Goal: Task Accomplishment & Management: Use online tool/utility

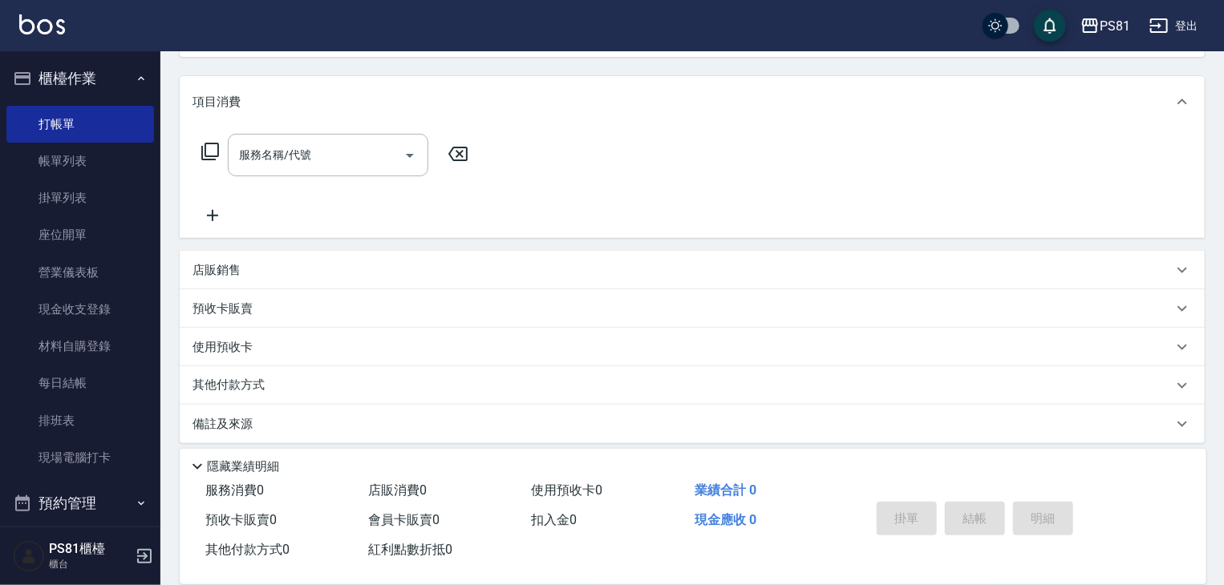
scroll to position [194, 0]
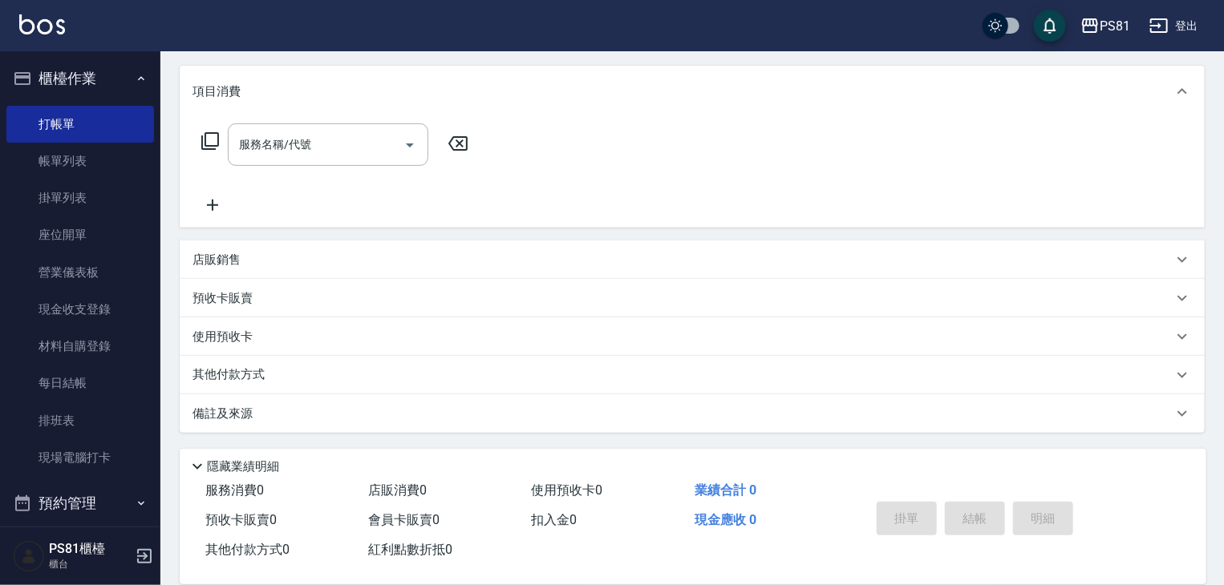
drag, startPoint x: 1160, startPoint y: 488, endPoint x: 1162, endPoint y: 497, distance: 9.9
click at [1162, 497] on div "掛單 結帳 明細" at bounding box center [1019, 520] width 336 height 89
click at [1164, 499] on div "掛單 結帳 明細" at bounding box center [1019, 520] width 336 height 89
click at [1164, 500] on div "掛單 結帳 明細" at bounding box center [1019, 520] width 336 height 89
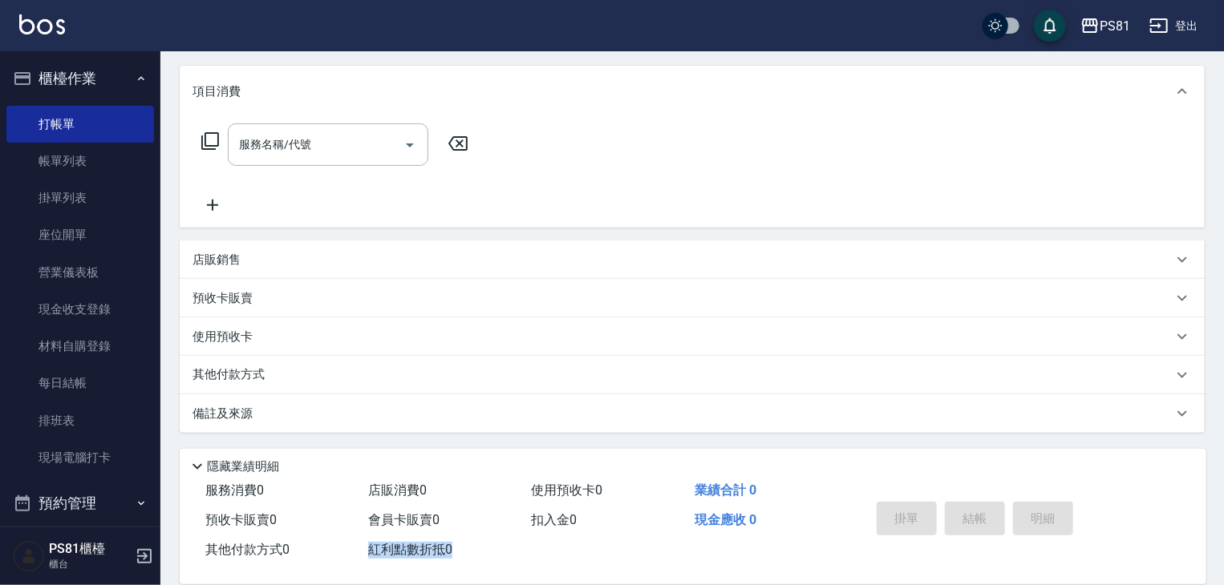
click at [1164, 500] on div "掛單 結帳 明細" at bounding box center [1019, 520] width 336 height 89
click at [1163, 502] on div "掛單 結帳 明細" at bounding box center [1019, 520] width 336 height 89
click at [1161, 509] on div "掛單 結帳 明細" at bounding box center [1019, 520] width 336 height 89
drag, startPoint x: 1161, startPoint y: 509, endPoint x: 1143, endPoint y: 530, distance: 27.3
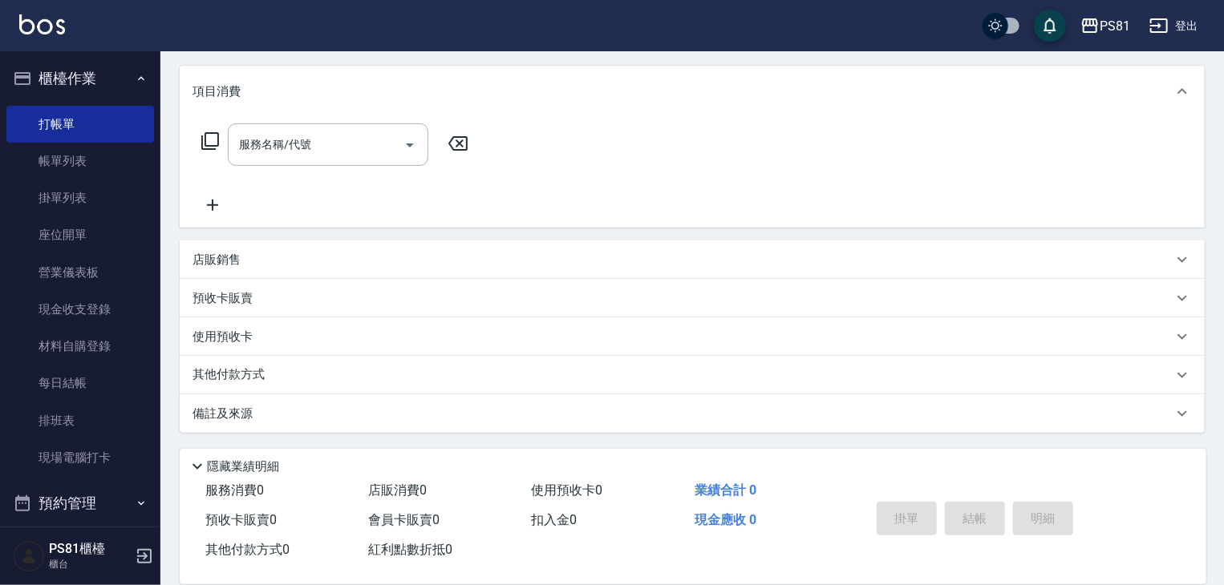
click at [1142, 530] on div "掛單 結帳 明細" at bounding box center [1019, 520] width 336 height 89
click at [1143, 533] on div "掛單 結帳 明細" at bounding box center [1019, 520] width 336 height 89
click at [1146, 539] on div "掛單 結帳 明細" at bounding box center [1019, 520] width 336 height 89
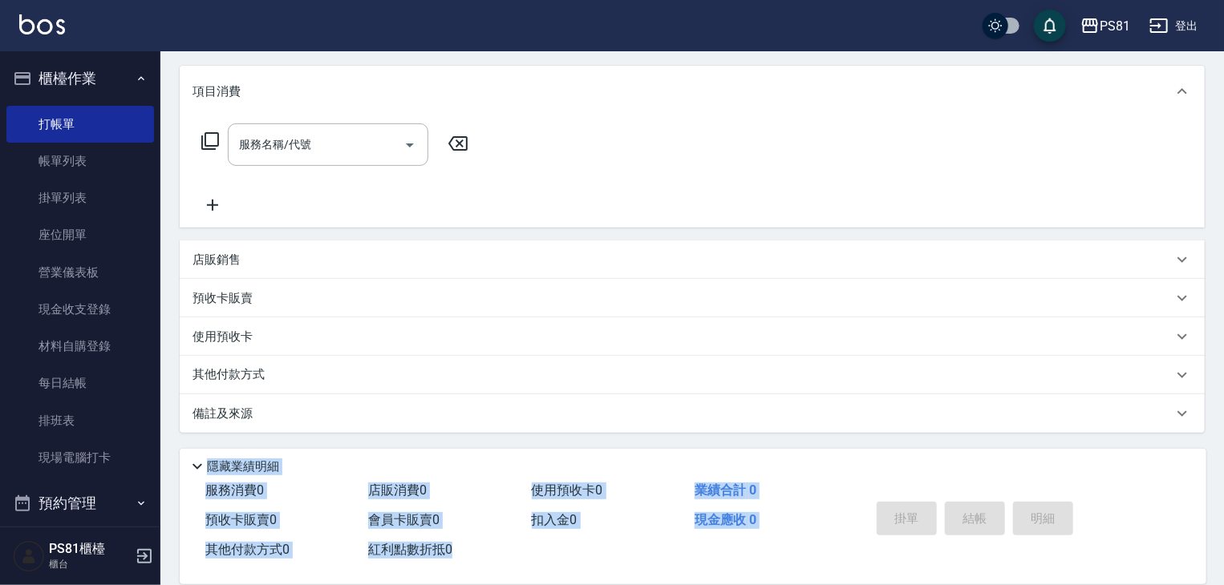
drag, startPoint x: 1146, startPoint y: 539, endPoint x: 569, endPoint y: 576, distance: 577.7
click at [552, 512] on div "服務消費 0 店販消費 0 使用預收卡 0 業績合計 0 預收卡販賣 0 會員卡販賣 0 扣入金 0 現金應收 0 其他付款方式 0 紅利點數折抵 0 掛單 …" at bounding box center [683, 520] width 1007 height 89
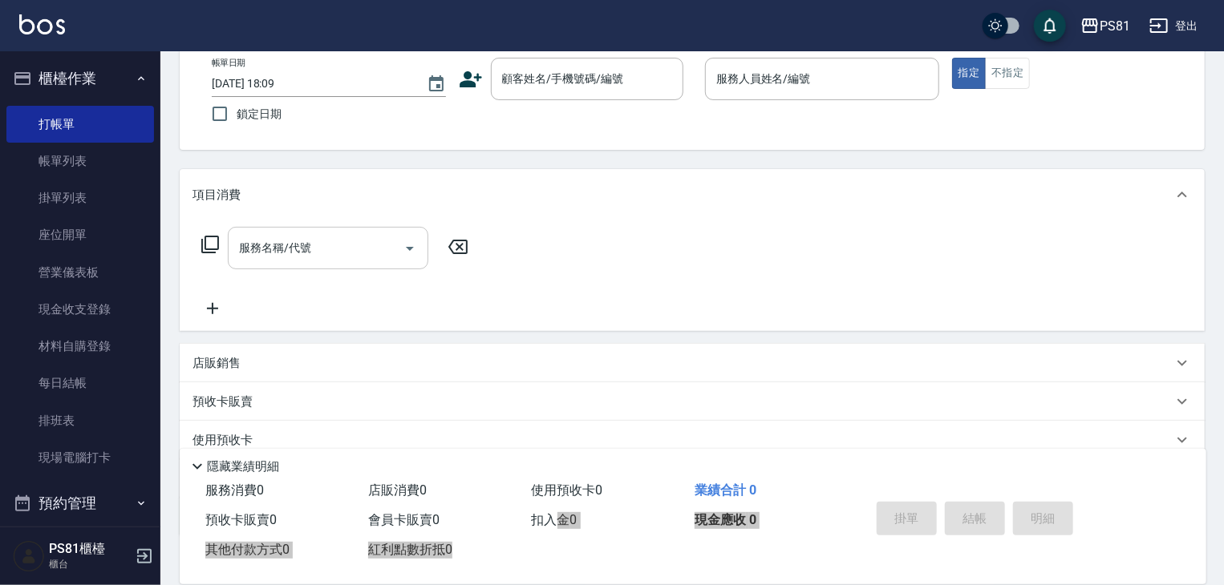
scroll to position [0, 0]
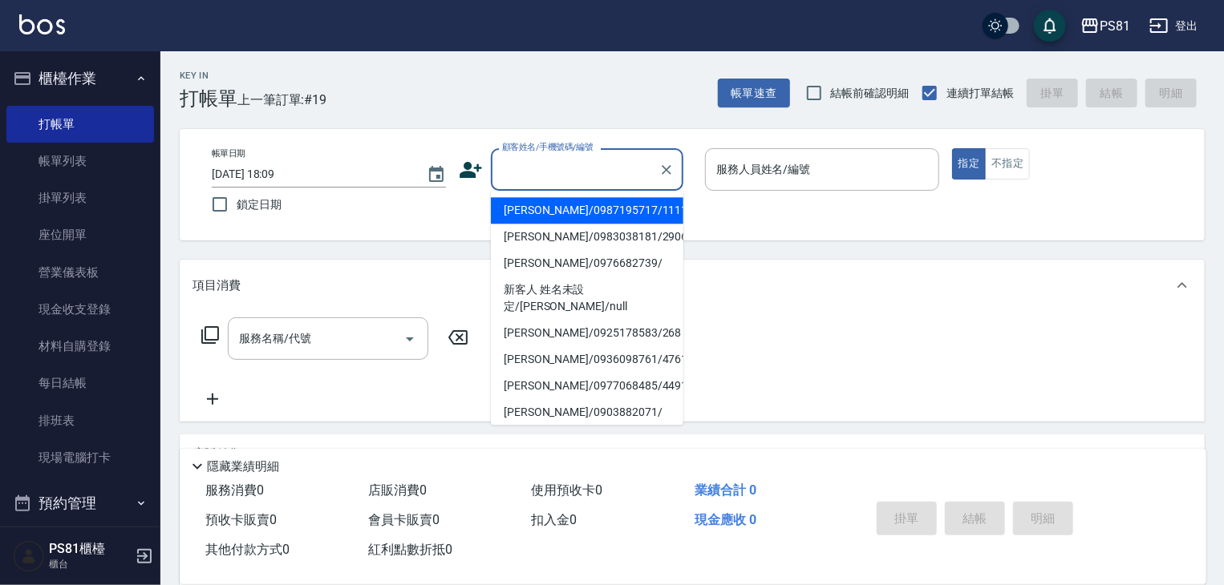
click at [534, 169] on input "顧客姓名/手機號碼/編號" at bounding box center [575, 170] width 154 height 28
drag, startPoint x: 558, startPoint y: 212, endPoint x: 810, endPoint y: 229, distance: 252.3
click at [561, 212] on li "[PERSON_NAME]/0987195717/111111" at bounding box center [587, 210] width 192 height 26
type input "[PERSON_NAME]/0987195717/111111"
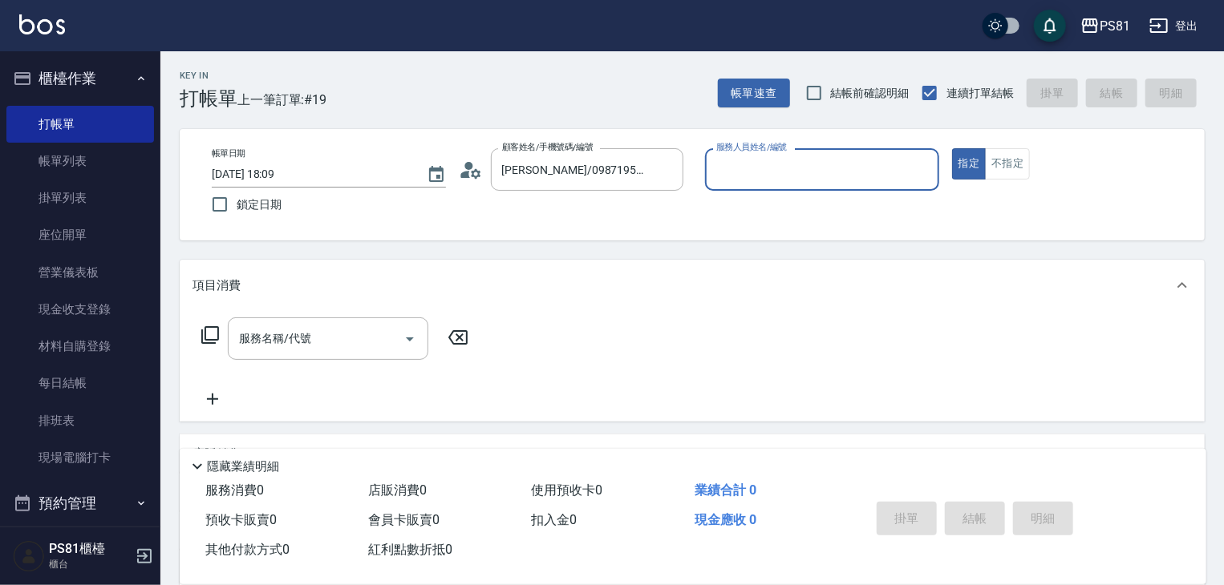
click at [789, 164] on input "服務人員姓名/編號" at bounding box center [822, 170] width 220 height 28
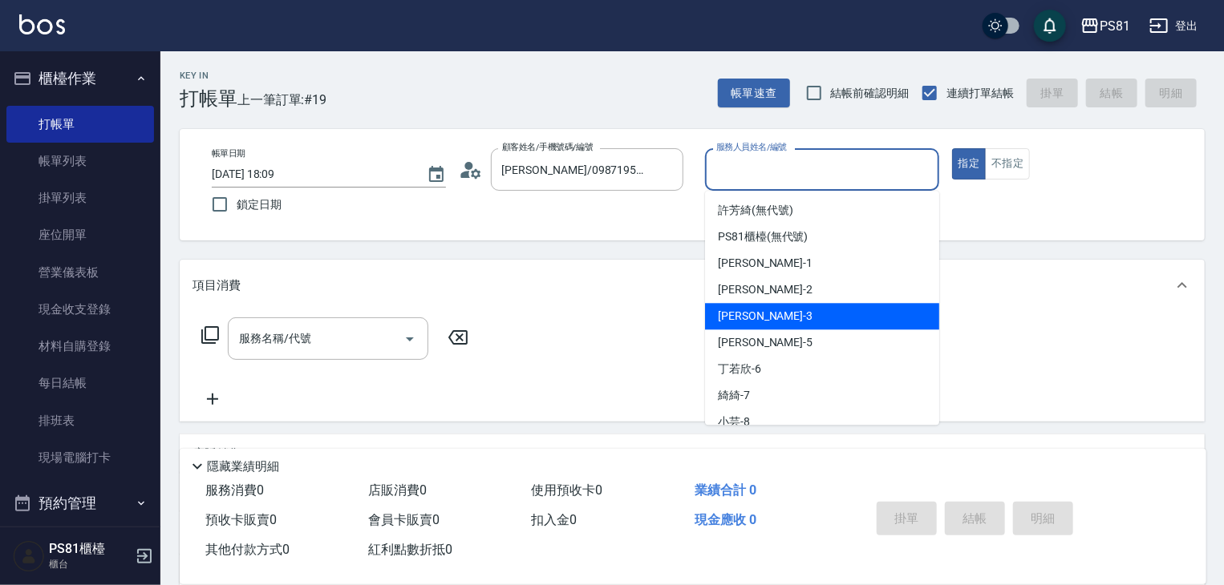
click at [817, 318] on div "[PERSON_NAME] -3" at bounding box center [822, 316] width 234 height 26
type input "[PERSON_NAME]-3"
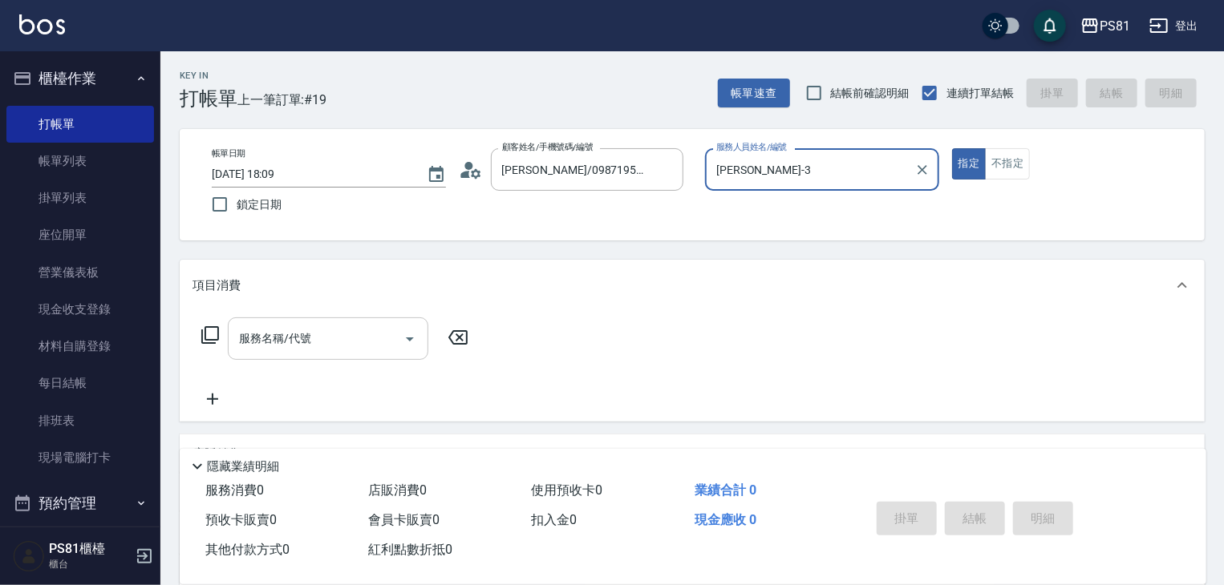
click at [395, 342] on input "服務名稱/代號" at bounding box center [316, 339] width 162 height 28
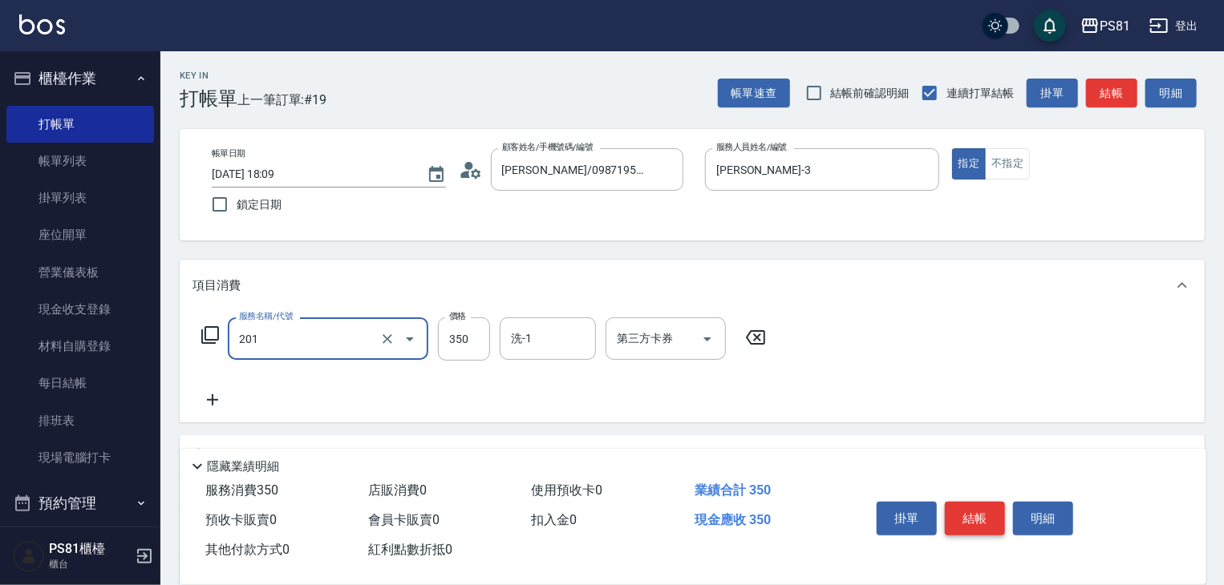
type input "洗剪350(201)"
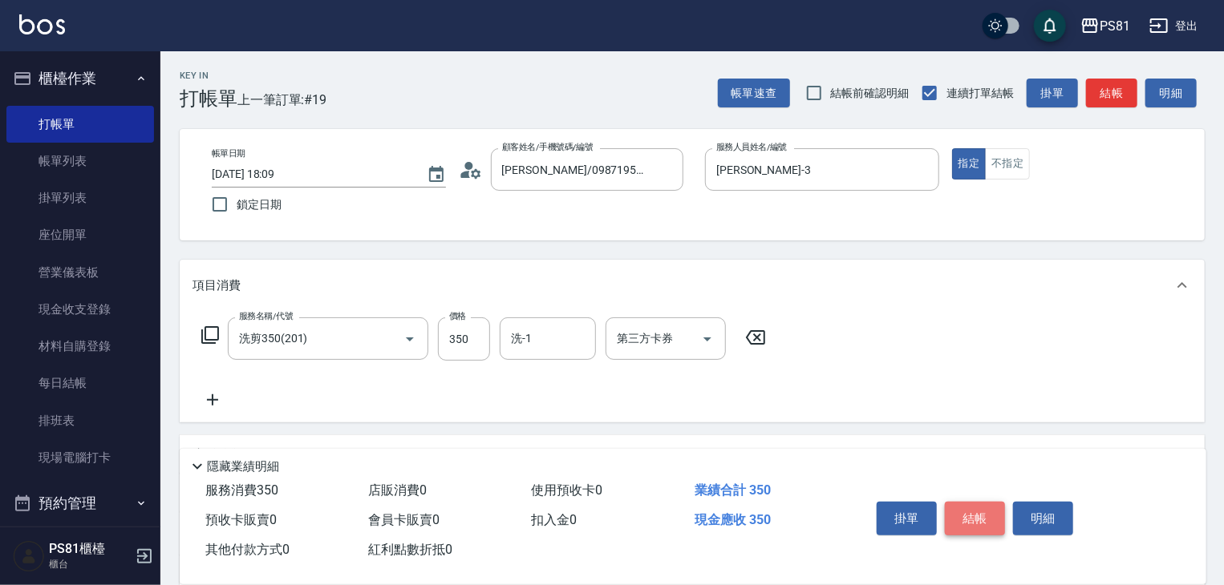
click at [994, 512] on button "結帳" at bounding box center [975, 519] width 60 height 34
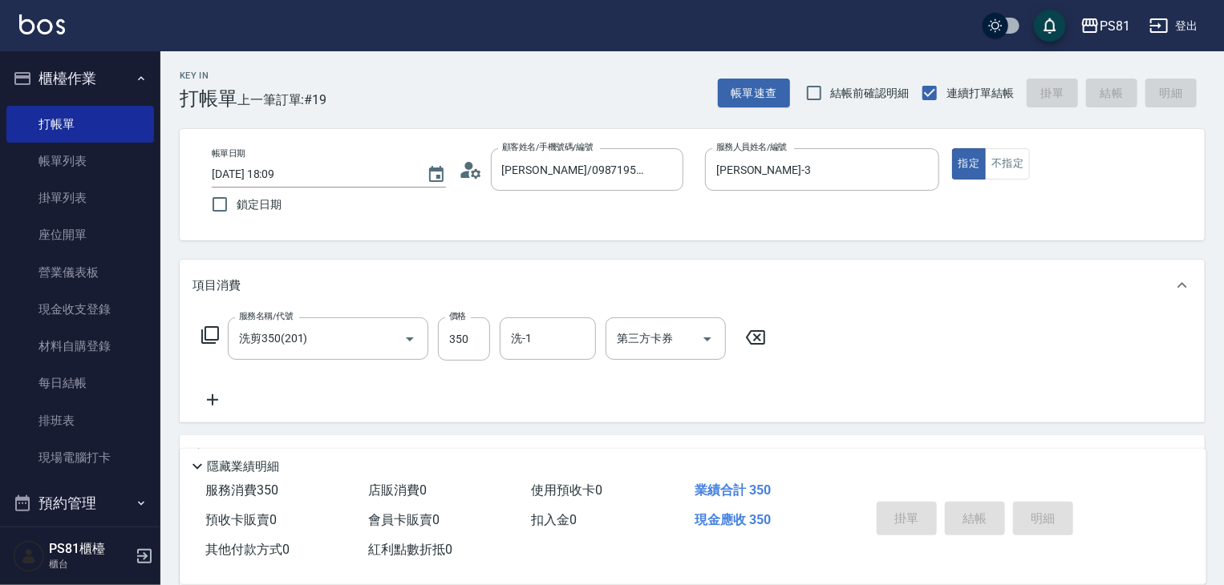
type input "[DATE] 19:00"
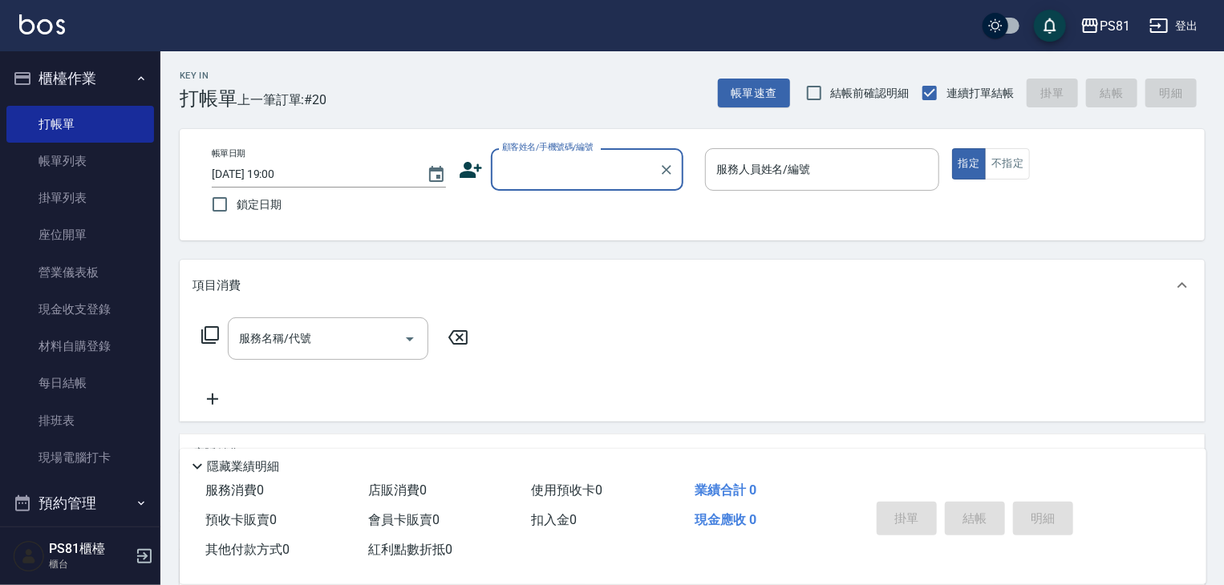
click at [585, 180] on input "顧客姓名/手機號碼/編號" at bounding box center [575, 170] width 154 height 28
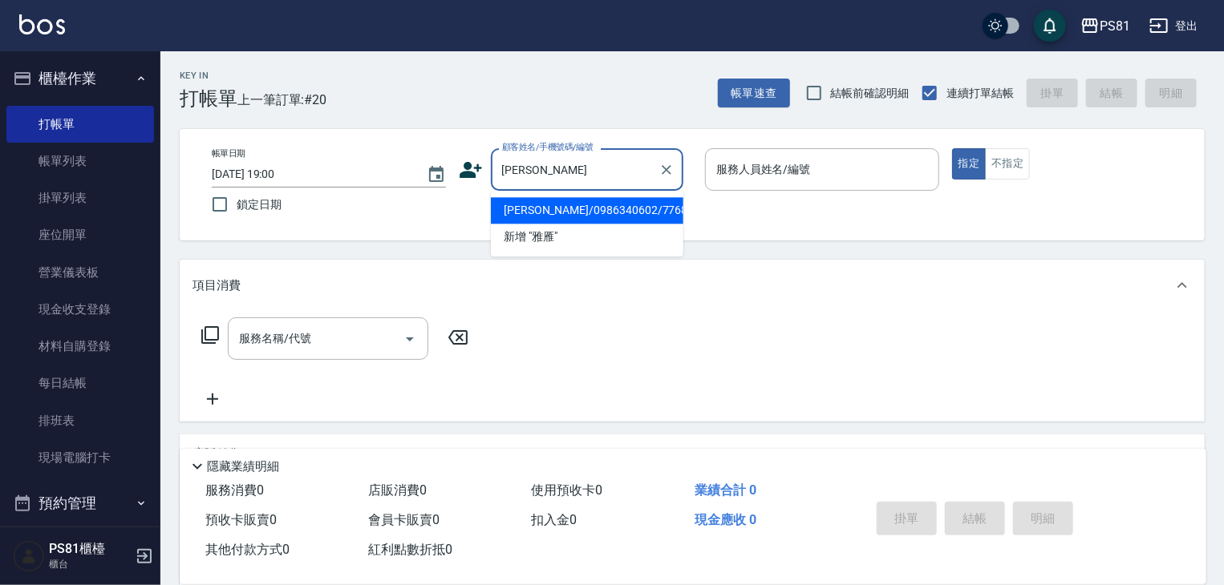
click at [581, 212] on li "[PERSON_NAME]/0986340602/7768" at bounding box center [587, 210] width 192 height 26
type input "[PERSON_NAME]/0986340602/7768"
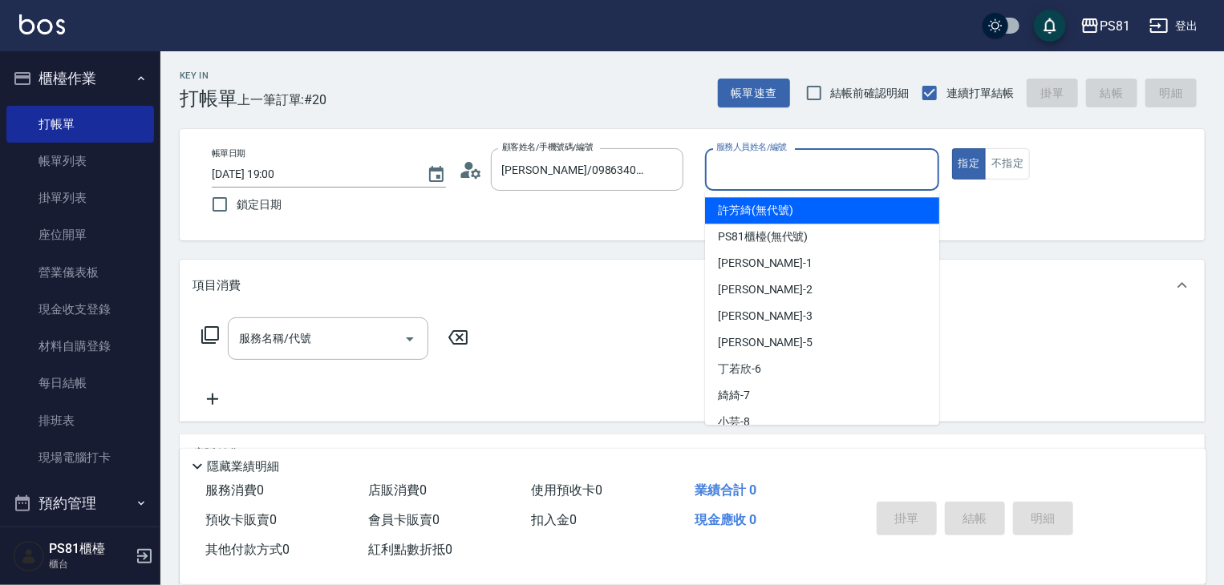
click at [799, 168] on input "服務人員姓名/編號" at bounding box center [822, 170] width 220 height 28
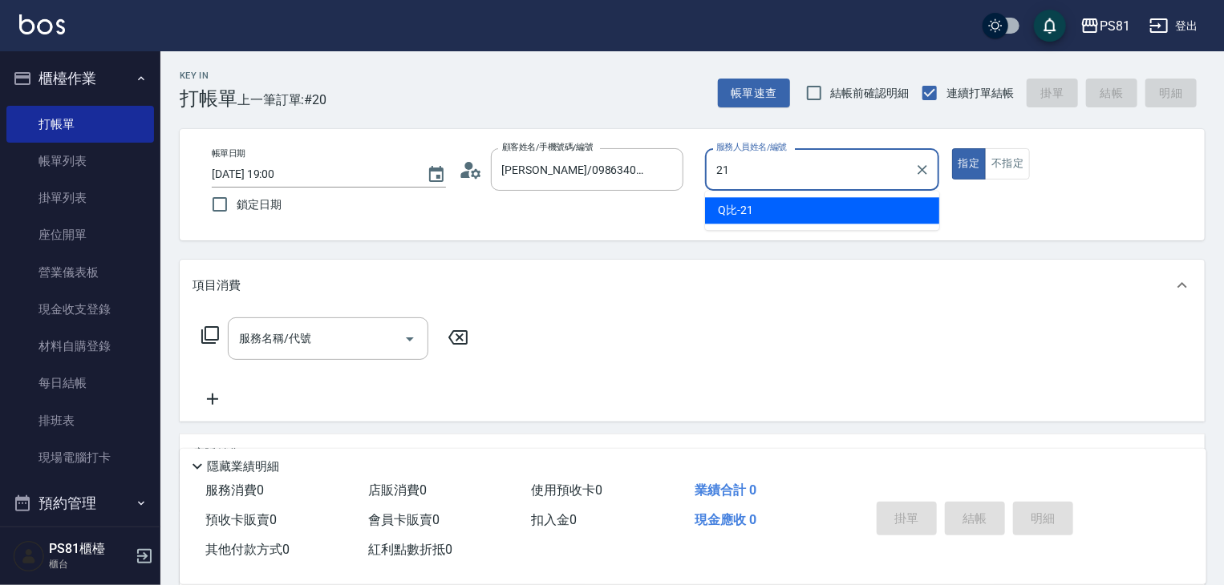
click at [787, 212] on div "Q比 -21" at bounding box center [822, 210] width 234 height 26
type input "Q比-21"
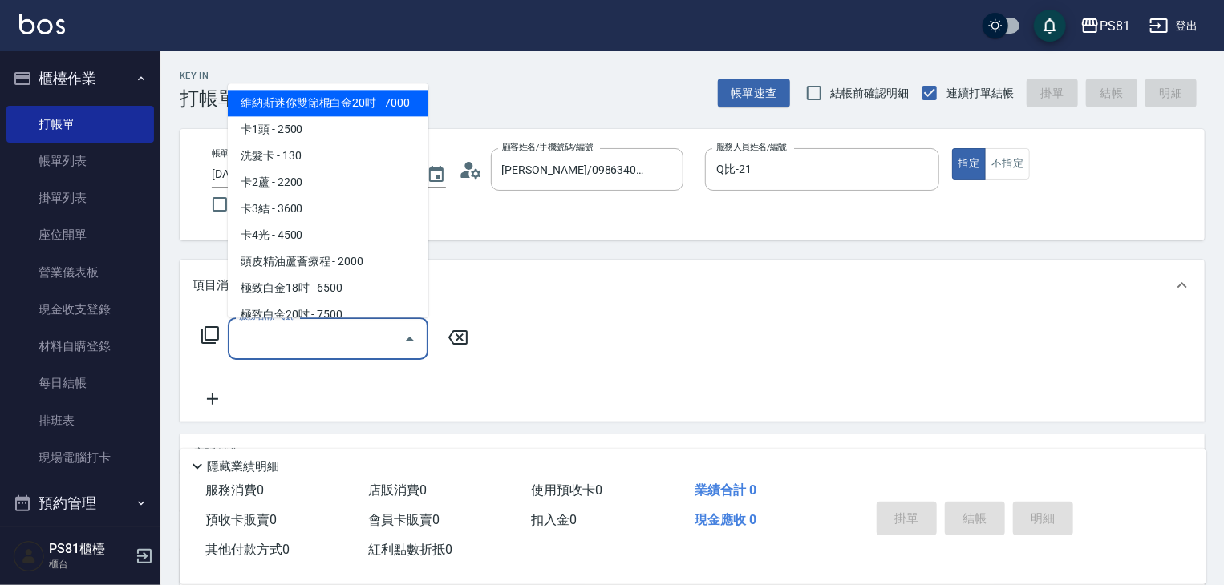
click at [361, 342] on input "服務名稱/代號" at bounding box center [316, 339] width 162 height 28
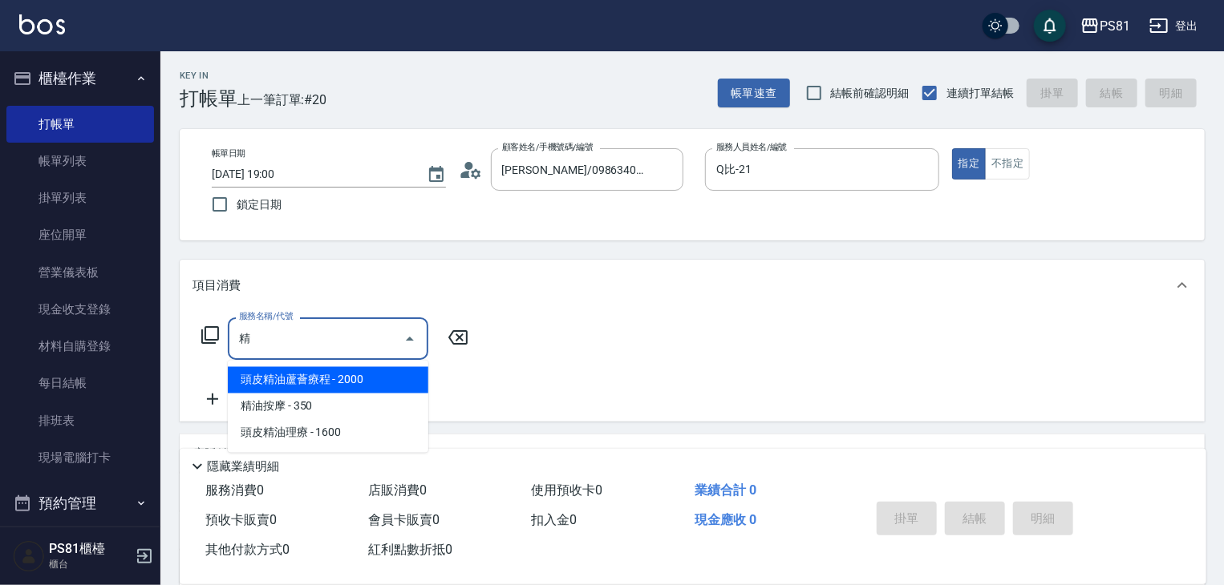
click at [311, 412] on span "精油按摩 - 350" at bounding box center [328, 407] width 200 height 26
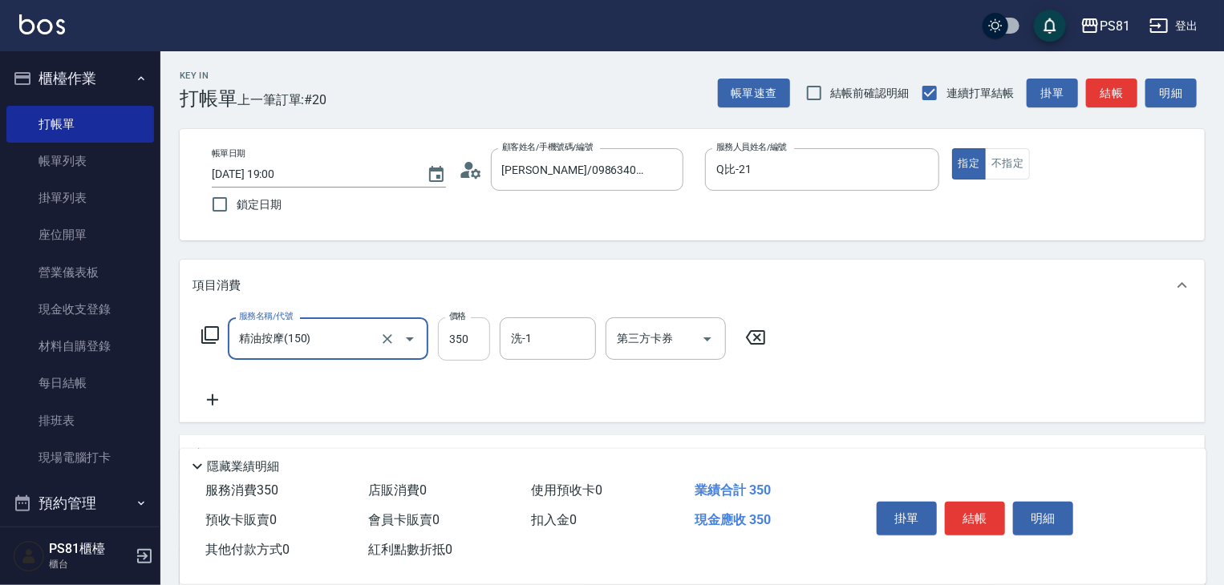
type input "精油按摩(150)"
click at [481, 341] on input "350" at bounding box center [464, 339] width 52 height 43
type input "500"
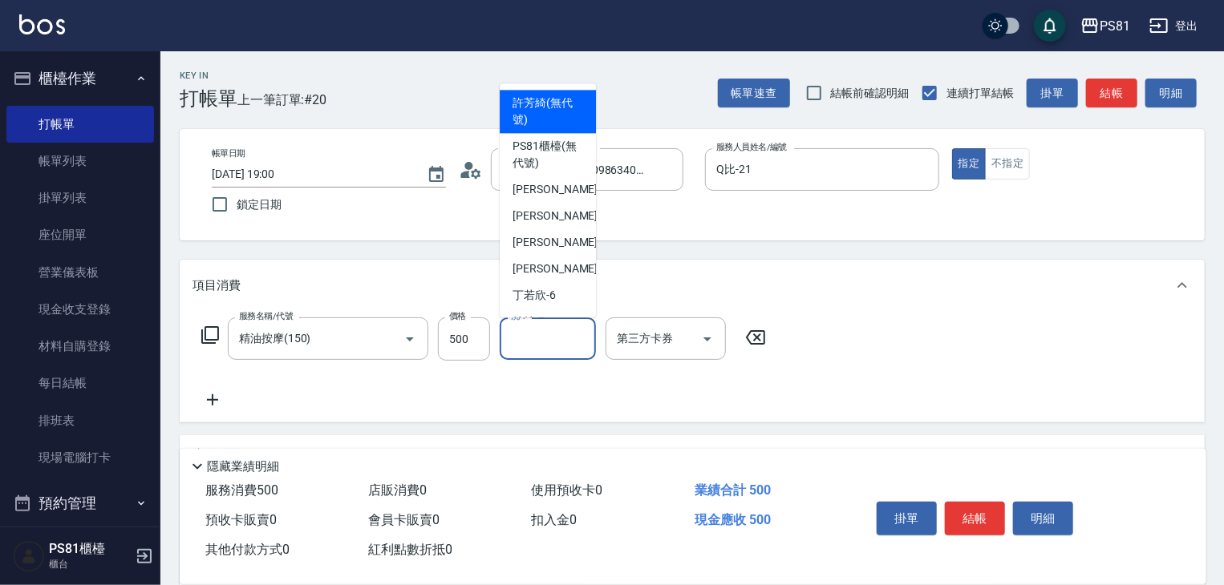
click at [573, 344] on input "洗-1" at bounding box center [548, 339] width 82 height 28
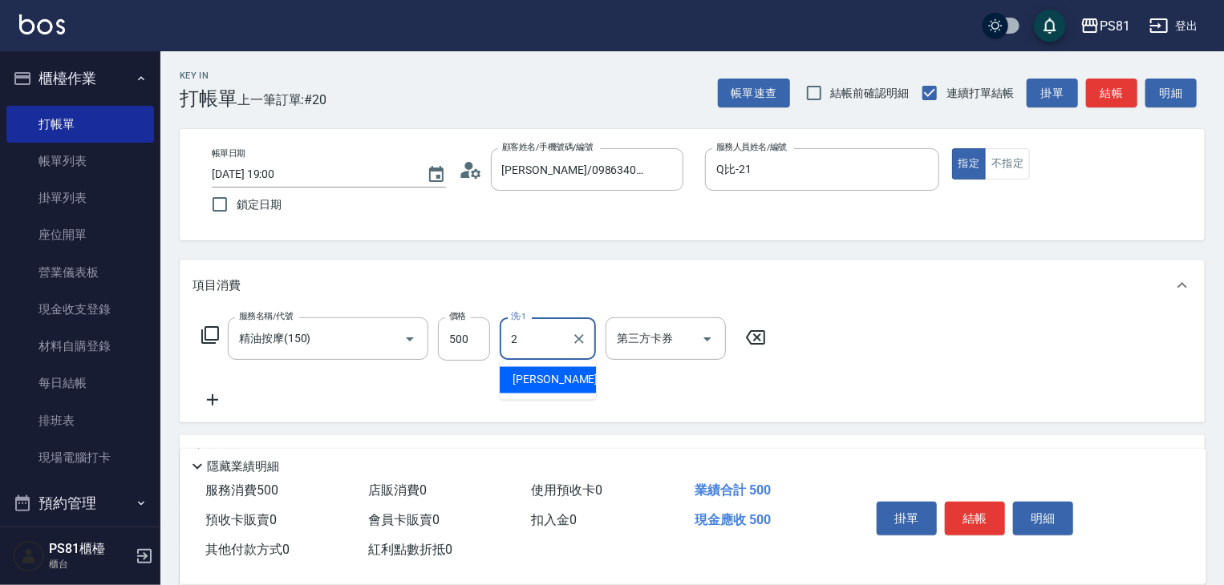
type input "21"
click at [575, 337] on icon "Clear" at bounding box center [579, 339] width 16 height 16
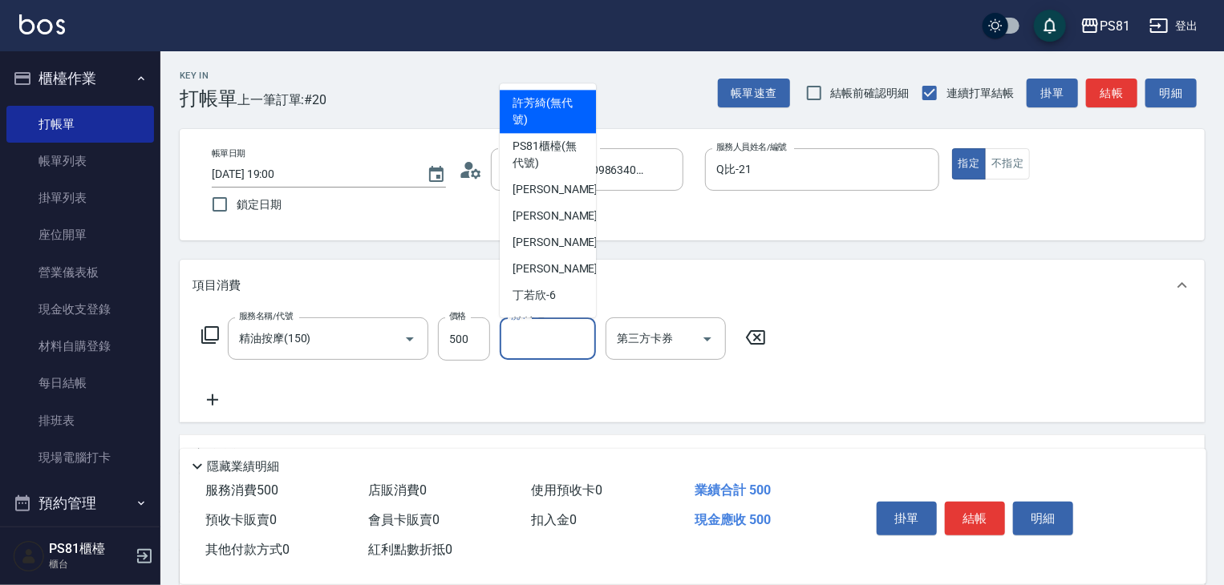
click at [664, 408] on div "服務名稱/代號 精油按摩(150) 服務名稱/代號 價格 500 價格 洗-1 洗-1 第三方卡券 第三方卡券" at bounding box center [483, 364] width 583 height 92
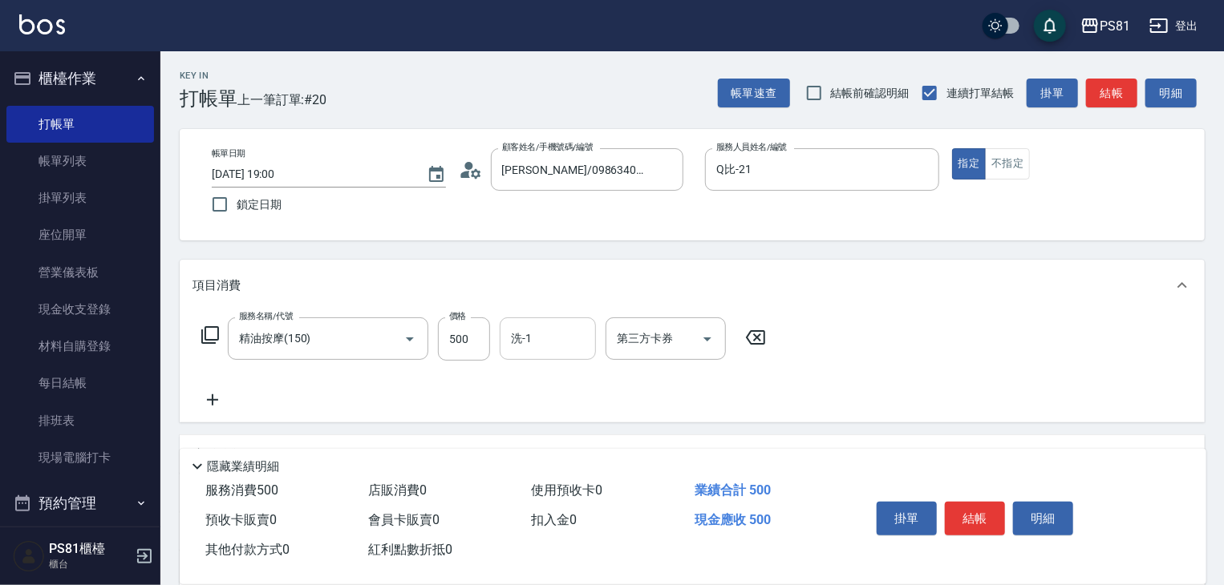
click at [215, 399] on icon at bounding box center [212, 400] width 40 height 19
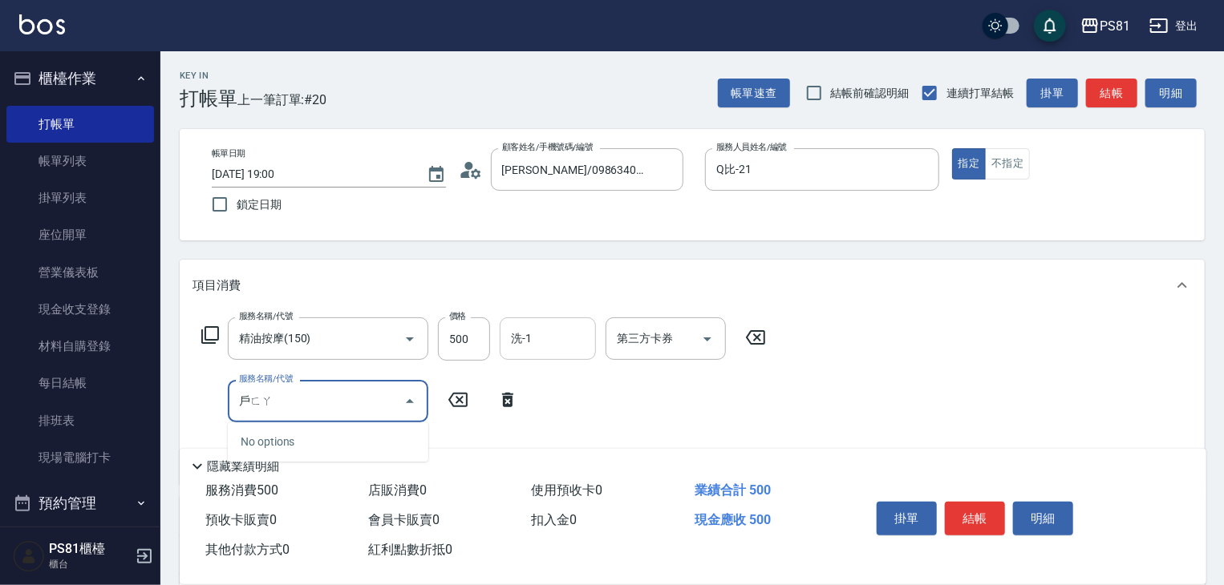
type input "護髮"
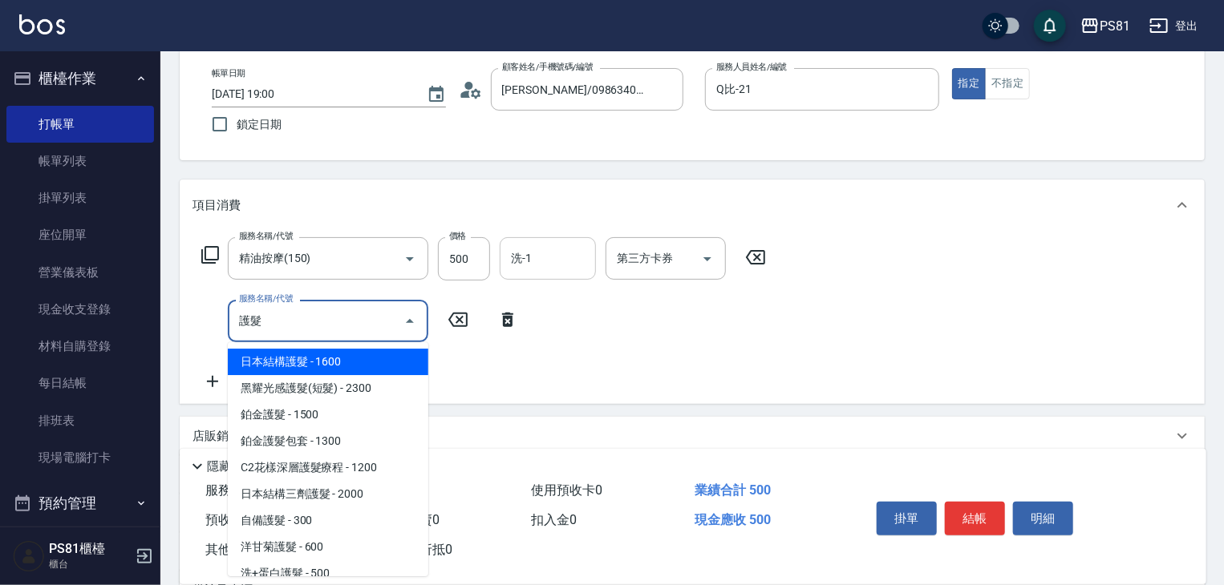
click at [342, 323] on input "護髮" at bounding box center [316, 321] width 162 height 28
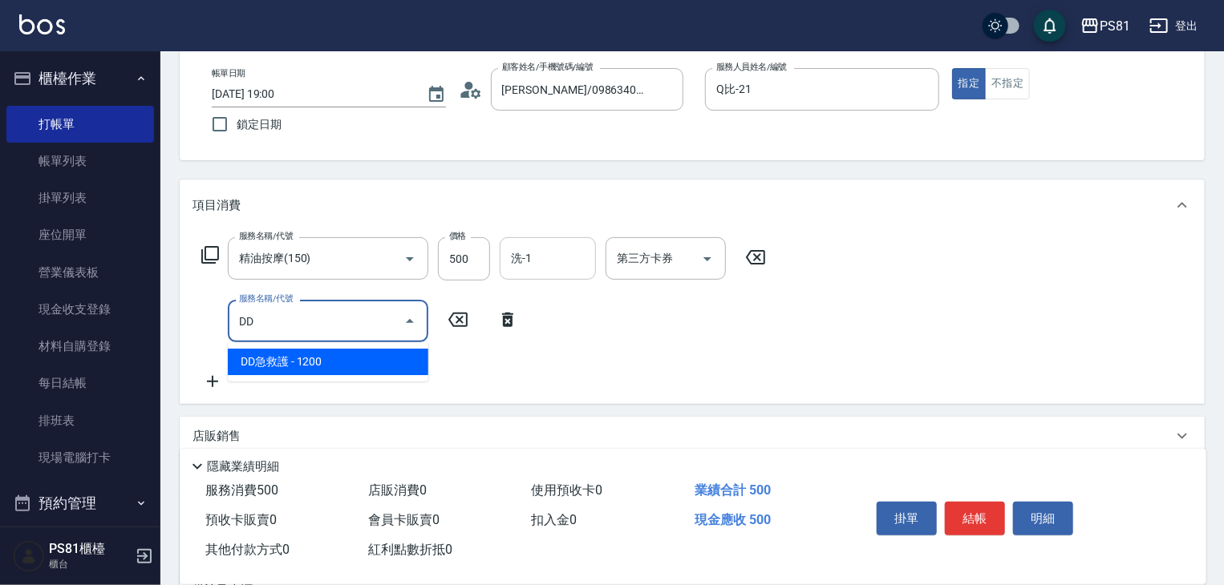
click at [272, 365] on span "DD急救護 - 1200" at bounding box center [328, 362] width 200 height 26
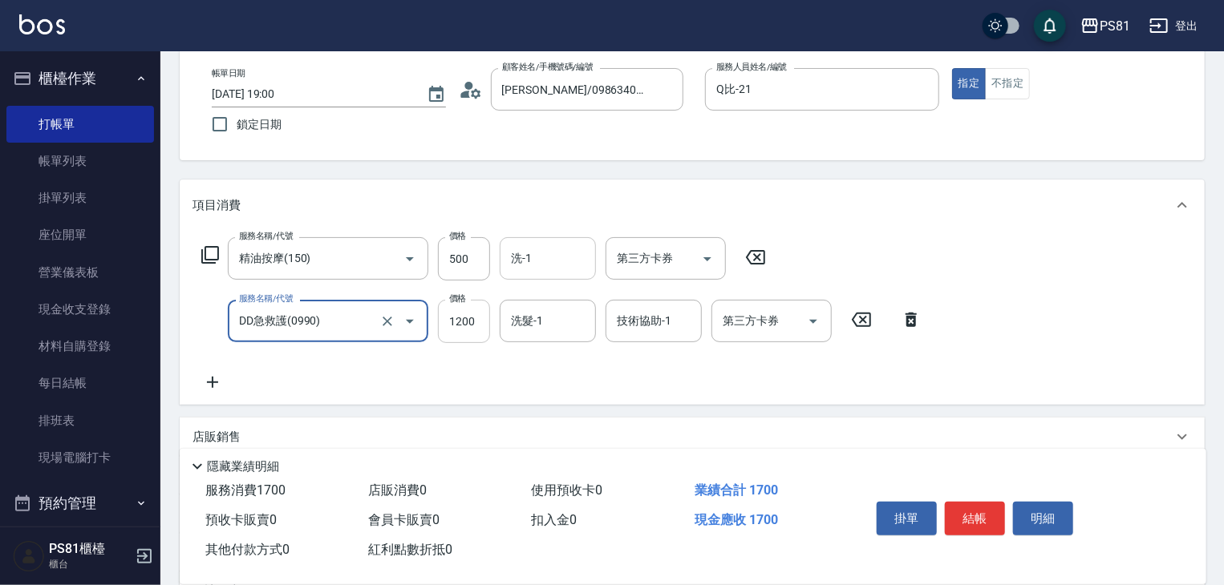
type input "DD急救護(0990)"
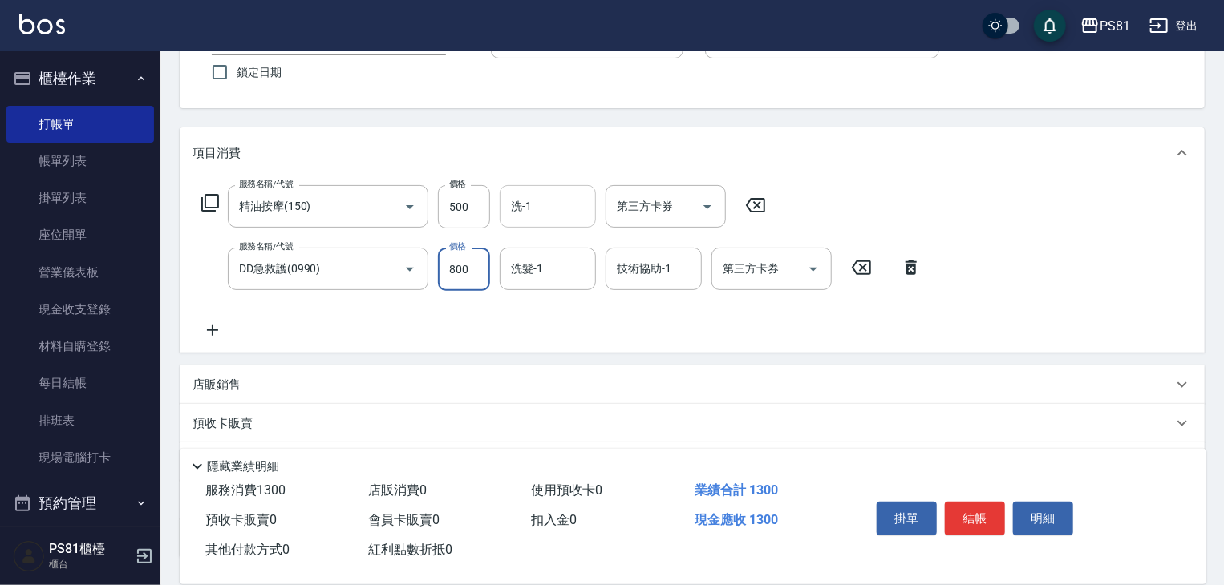
scroll to position [160, 0]
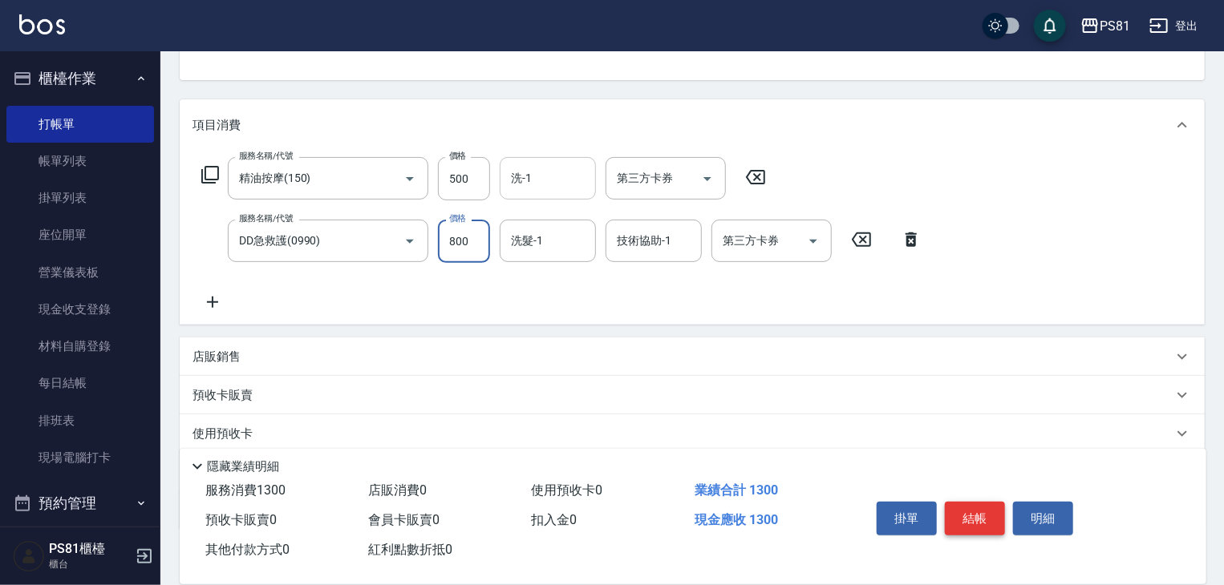
type input "800"
click at [978, 514] on button "結帳" at bounding box center [975, 519] width 60 height 34
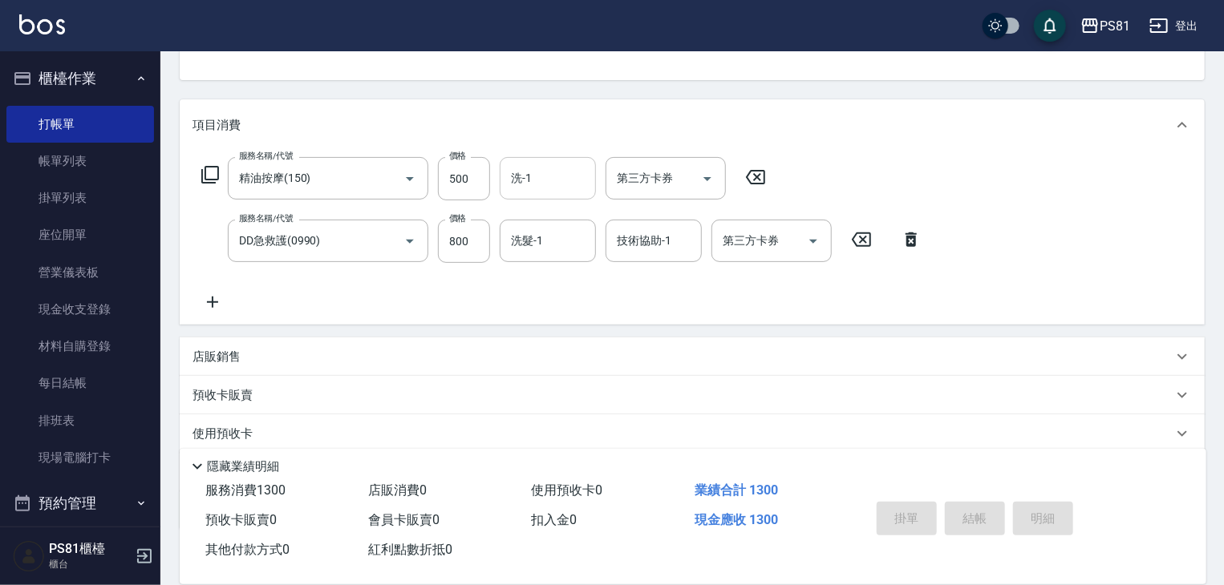
type input "[DATE] 19:08"
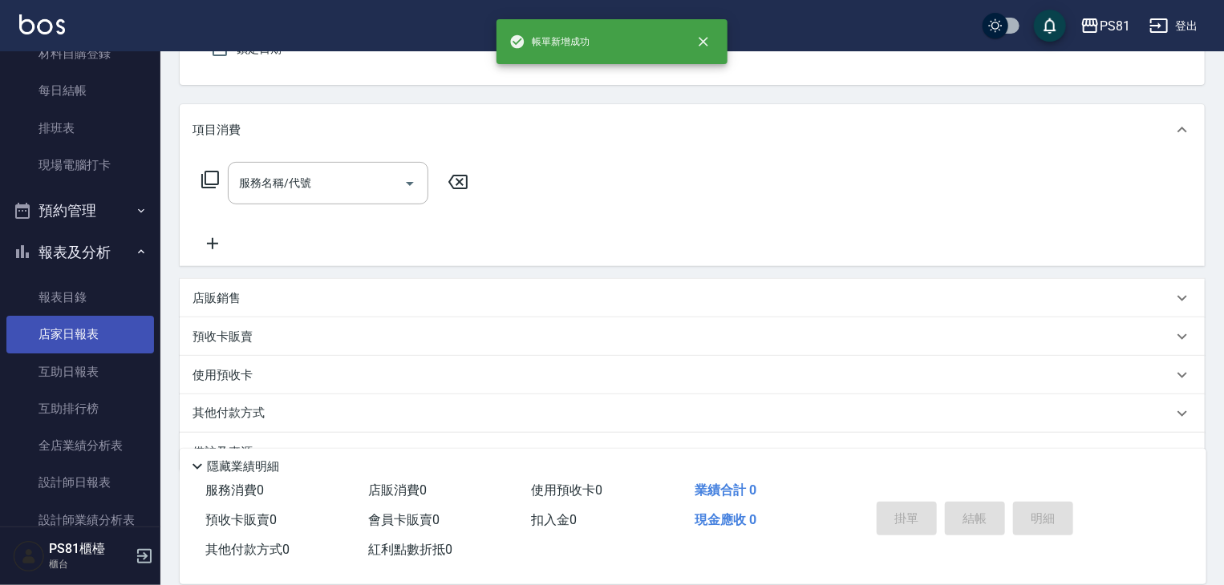
scroll to position [321, 0]
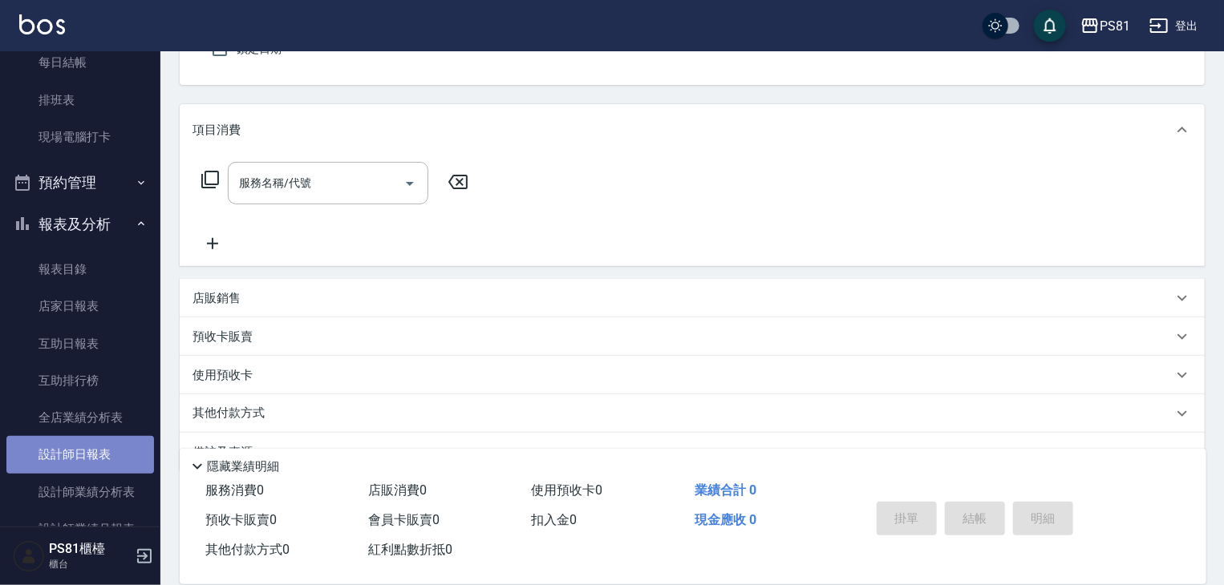
click at [82, 455] on link "設計師日報表" at bounding box center [80, 454] width 148 height 37
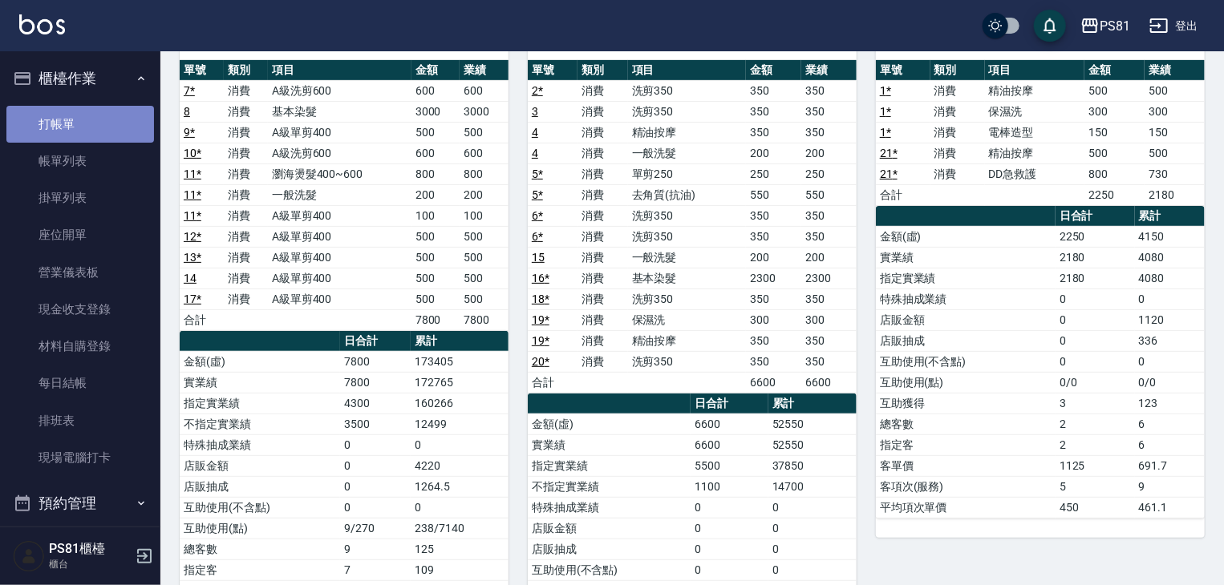
click at [90, 135] on link "打帳單" at bounding box center [80, 124] width 148 height 37
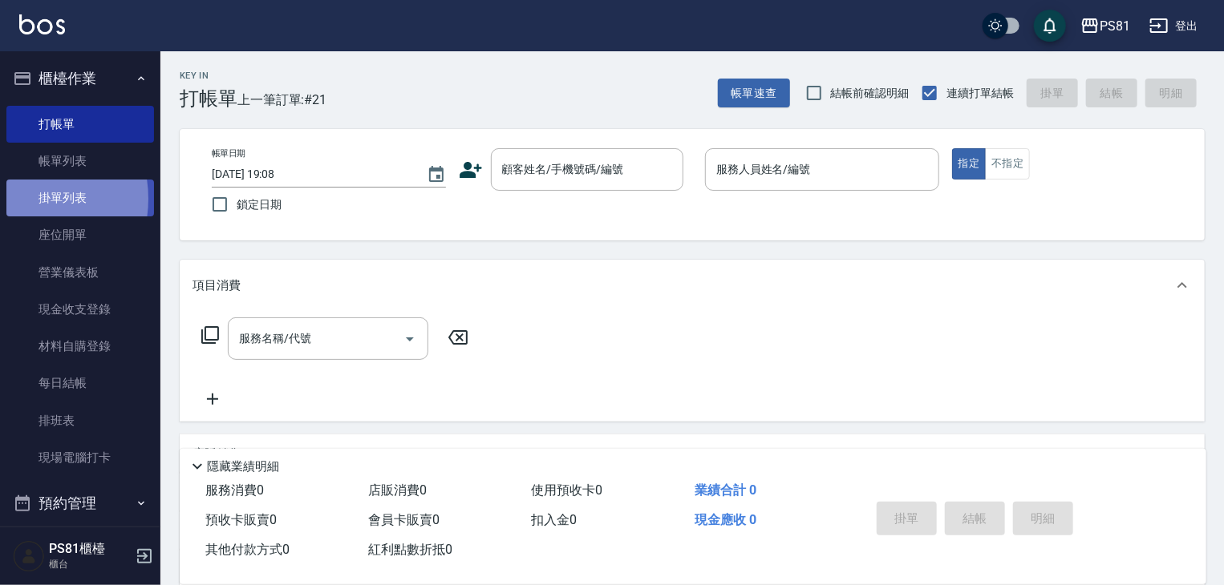
click at [16, 199] on link "掛單列表" at bounding box center [80, 198] width 148 height 37
click at [17, 199] on link "掛單列表" at bounding box center [80, 198] width 148 height 37
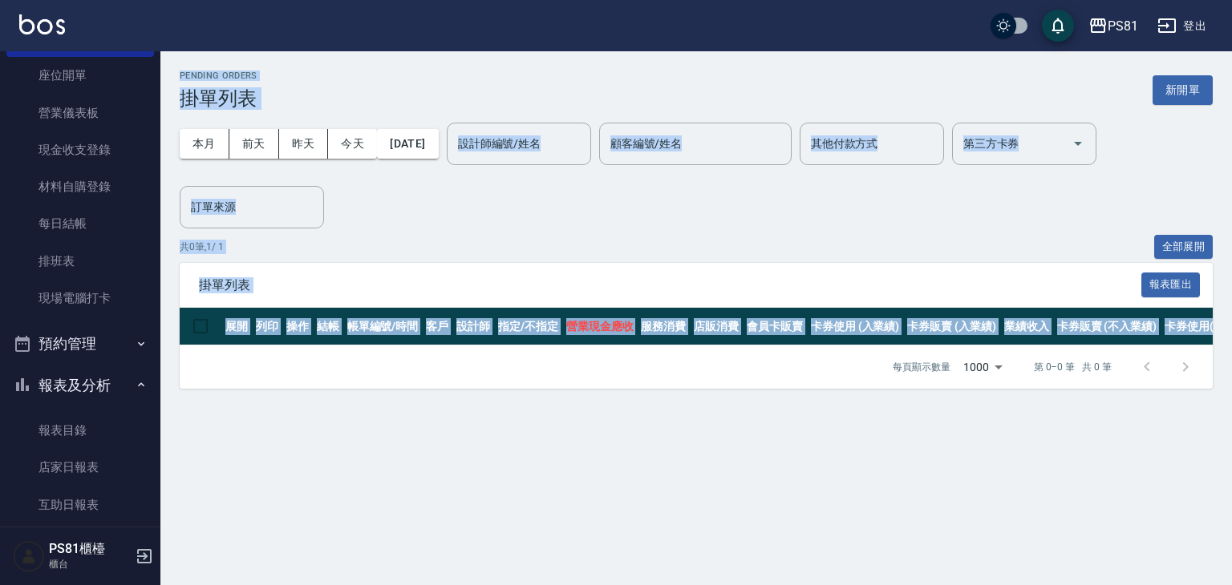
drag, startPoint x: 150, startPoint y: 531, endPoint x: 186, endPoint y: 504, distance: 44.7
click at [149, 541] on div "PS81 登出 櫃檯作業 打帳單 帳單列表 掛單列表 座位開單 營業儀表板 現金收支登錄 材料自購登錄 每日結帳 排班表 現場電腦打卡 預約管理 預約管理 單…" at bounding box center [616, 292] width 1232 height 585
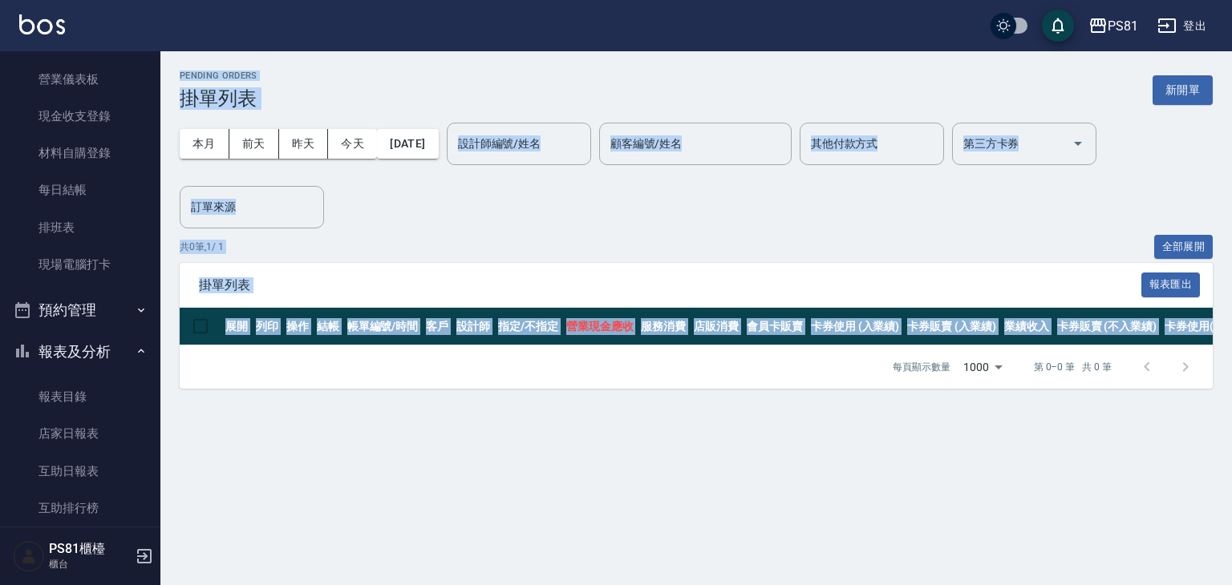
click at [359, 423] on div "Pending Orders 掛單列表 新開單 本月 [DATE] [DATE] [DATE] [DATE] 設計師編號/姓名 設計師編號/姓名 顧客編號/姓…" at bounding box center [616, 292] width 1232 height 585
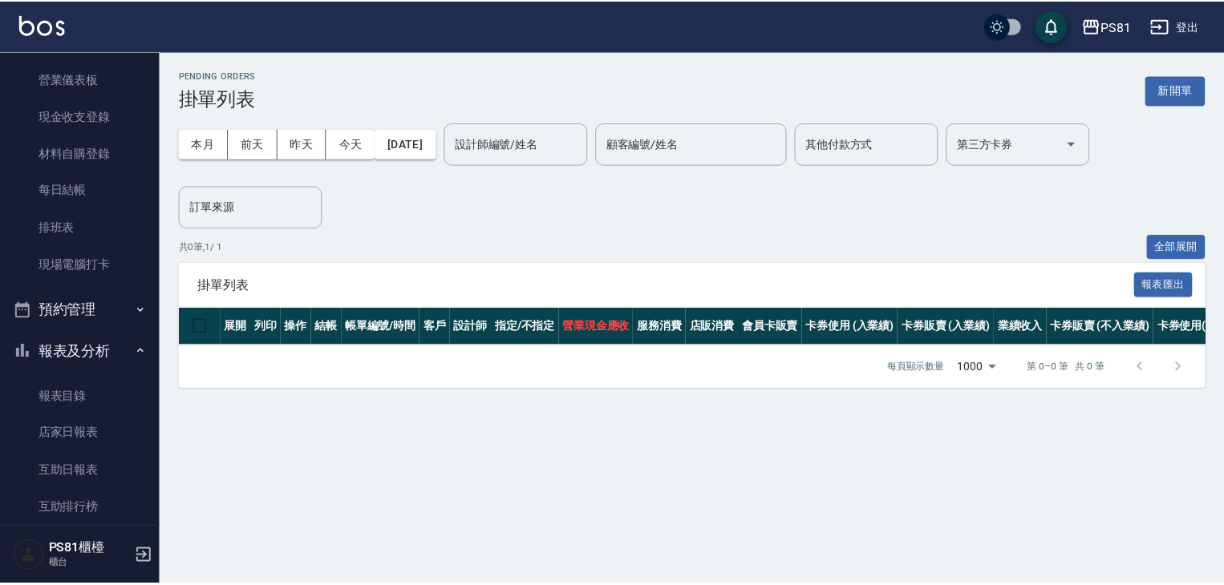
scroll to position [0, 0]
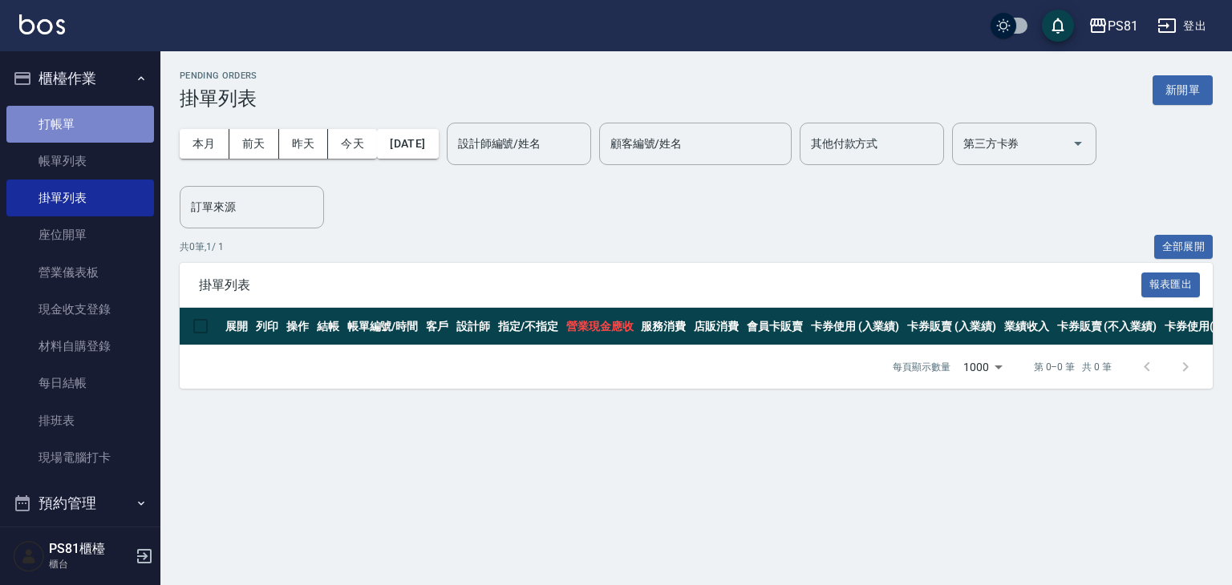
click at [130, 118] on link "打帳單" at bounding box center [80, 124] width 148 height 37
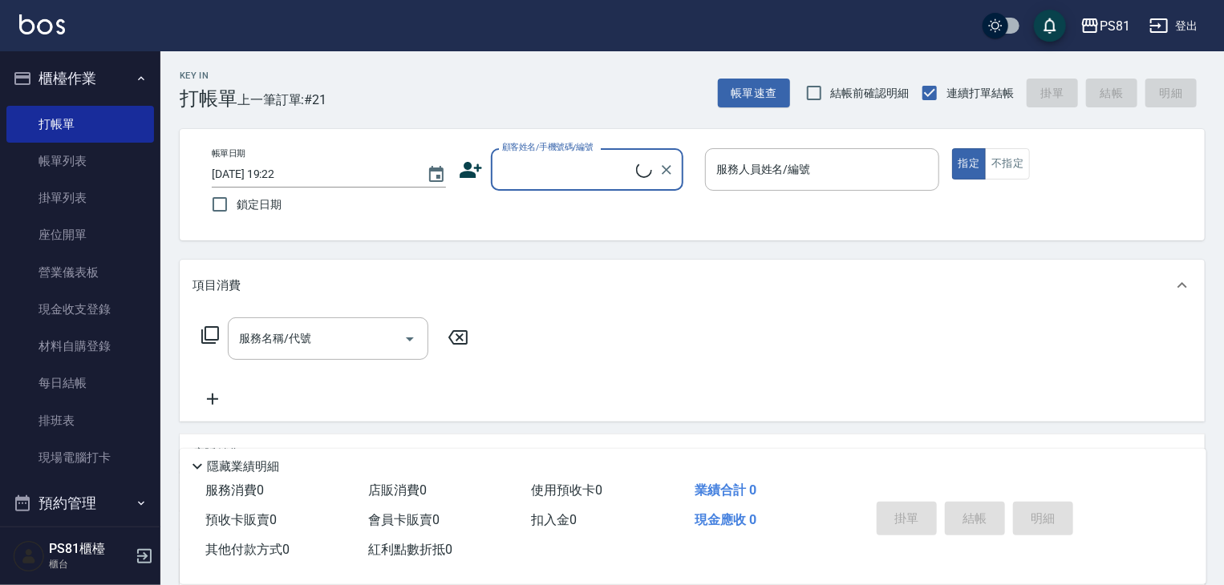
click at [583, 164] on input "顧客姓名/手機號碼/編號" at bounding box center [567, 170] width 138 height 28
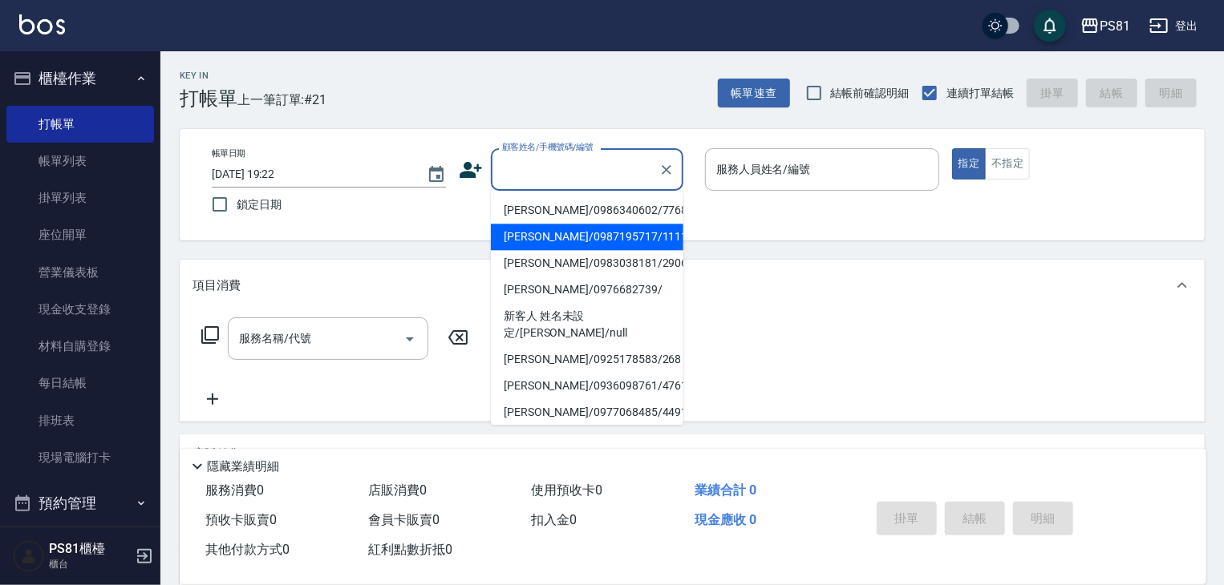
drag, startPoint x: 569, startPoint y: 229, endPoint x: 732, endPoint y: 200, distance: 165.3
click at [576, 229] on li "[PERSON_NAME]/0987195717/111111" at bounding box center [587, 237] width 192 height 26
type input "[PERSON_NAME]/0987195717/111111"
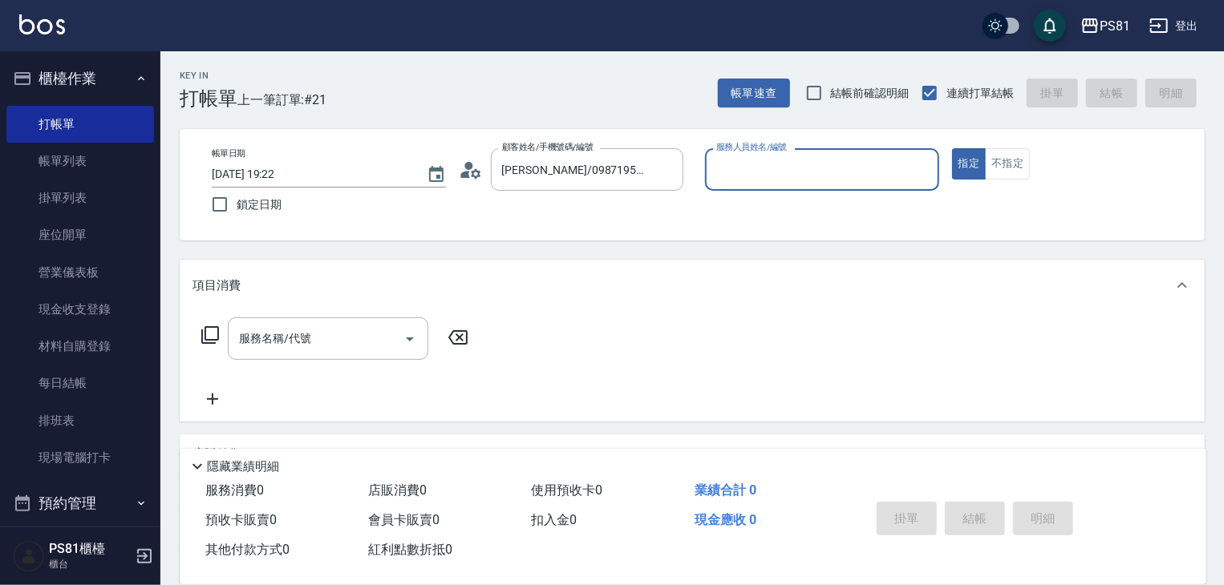
click at [747, 174] on input "服務人員姓名/編號" at bounding box center [822, 170] width 220 height 28
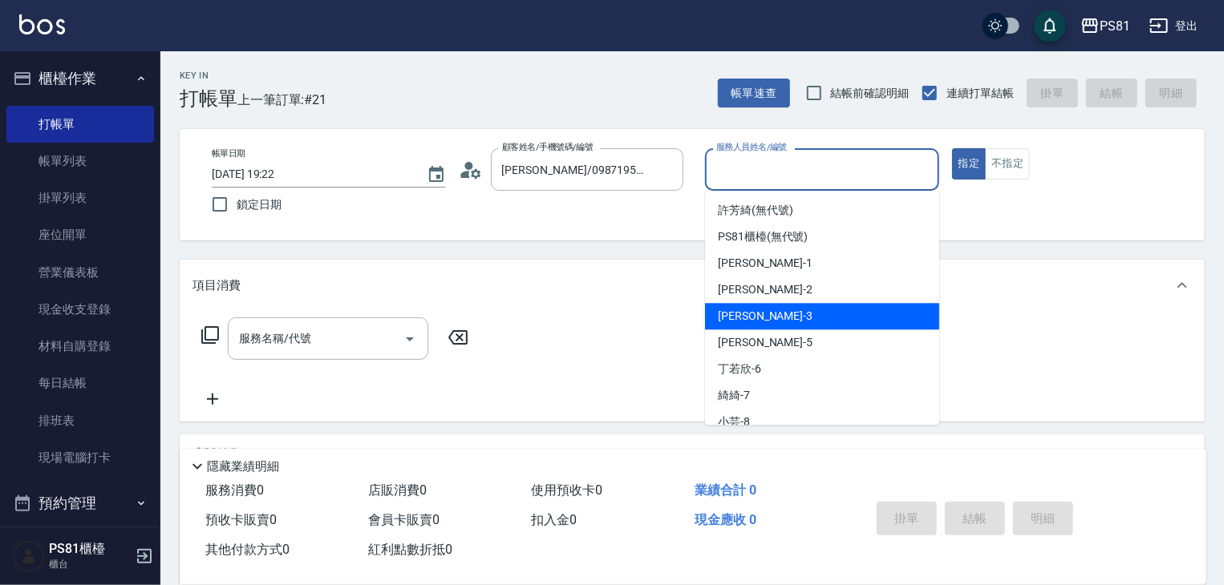
click at [748, 312] on span "[PERSON_NAME] -3" at bounding box center [765, 316] width 95 height 17
type input "[PERSON_NAME]-3"
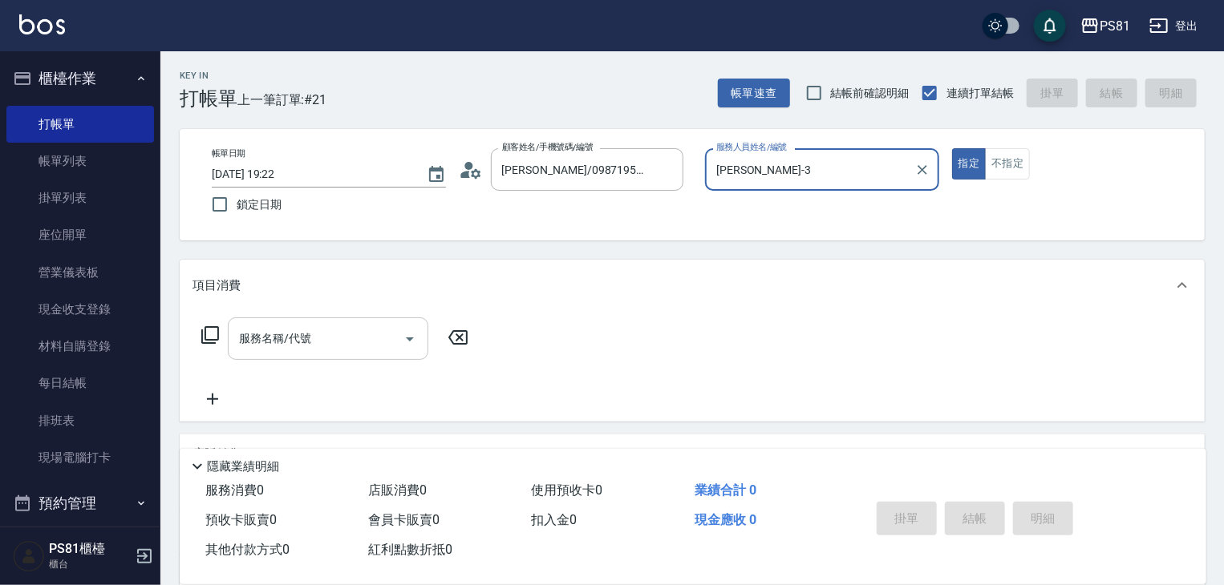
click at [340, 339] on input "服務名稱/代號" at bounding box center [316, 339] width 162 height 28
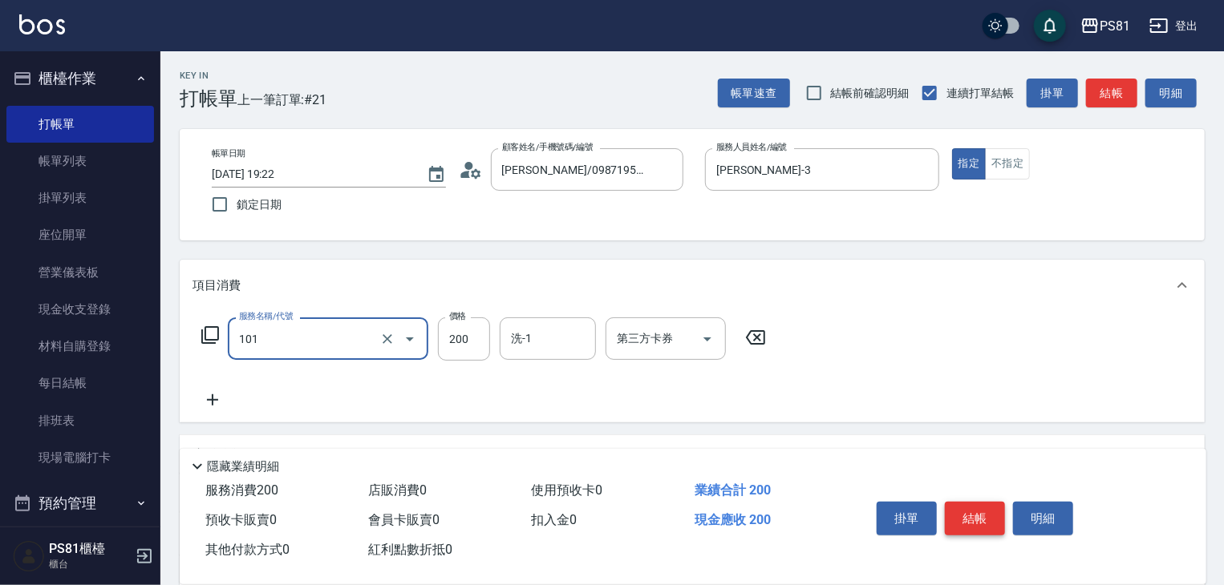
type input "一般洗髮(101)"
click at [974, 508] on button "結帳" at bounding box center [975, 519] width 60 height 34
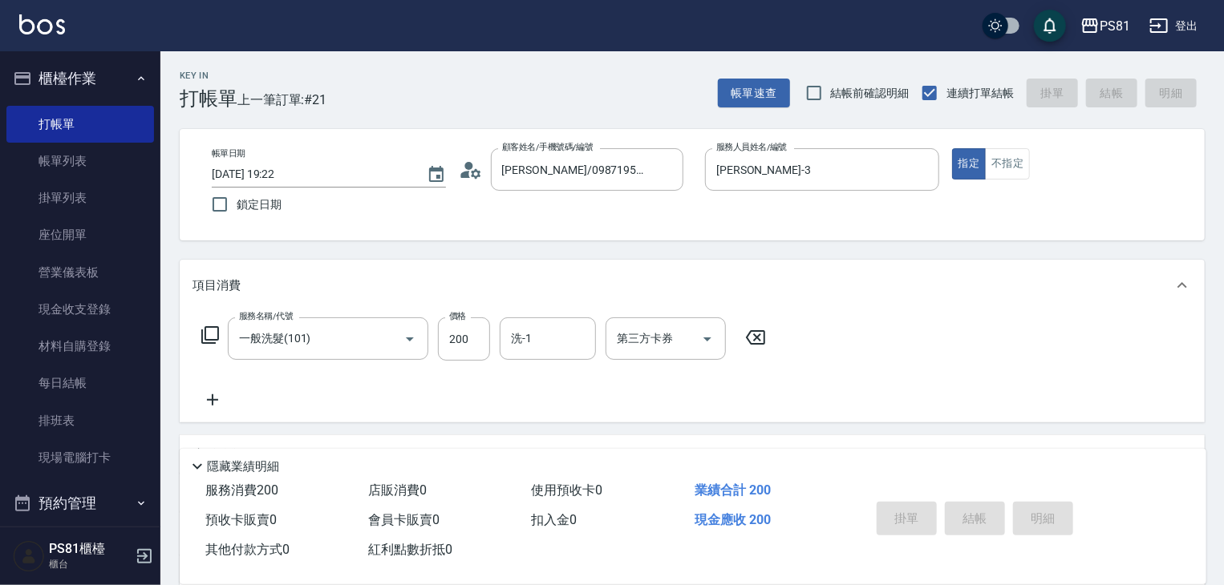
type input "[DATE] 19:23"
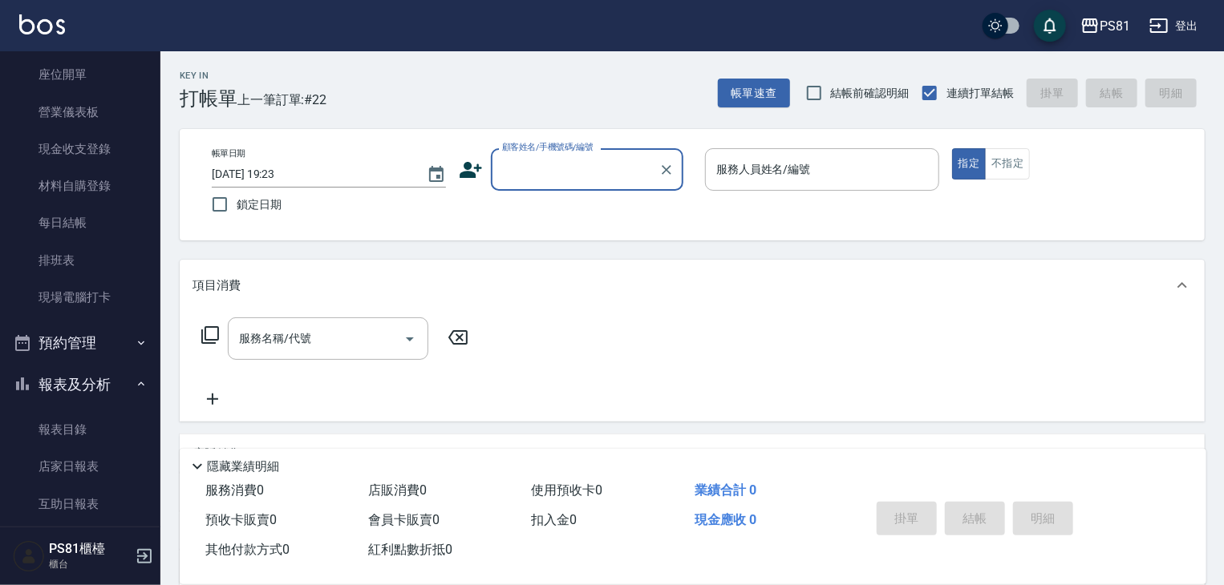
scroll to position [173, 0]
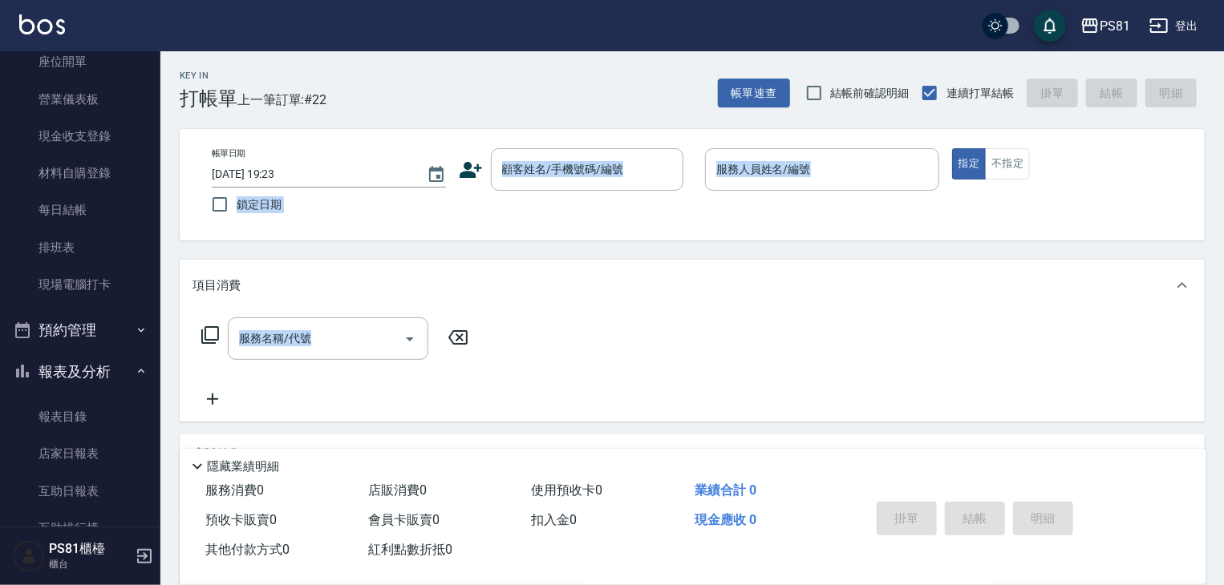
click at [444, 419] on div "Key In 打帳單 上一筆訂單:#22 帳單速查 結帳前確認明細 連續打單結帳 掛單 結帳 明細 帳單日期 [DATE] 19:23 鎖定日期 顧客姓名/手…" at bounding box center [691, 415] width 1063 height 728
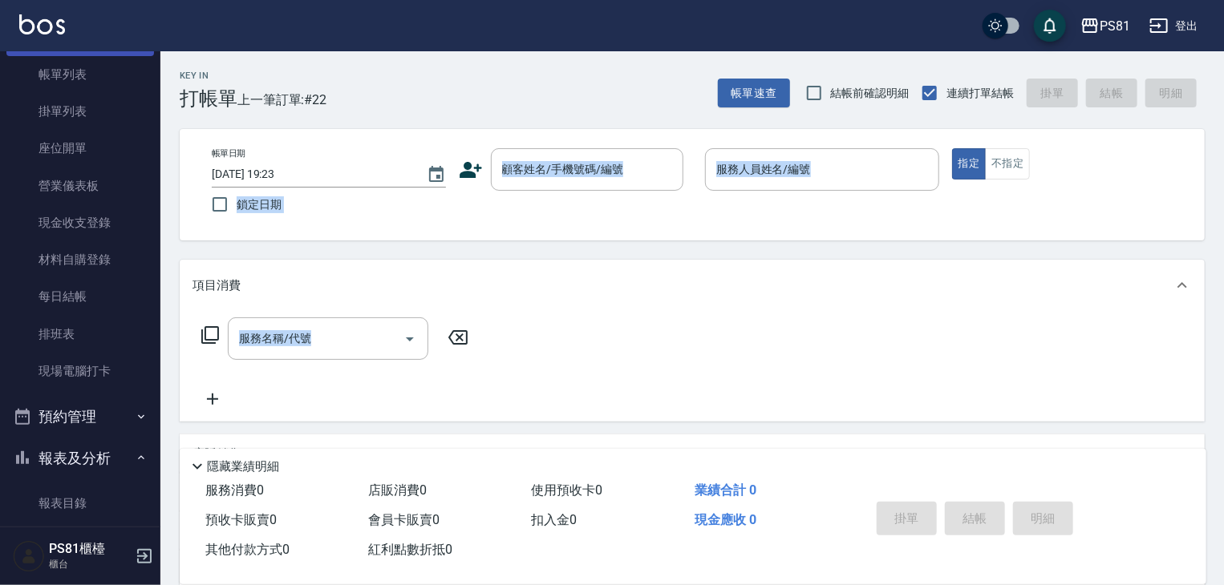
scroll to position [0, 0]
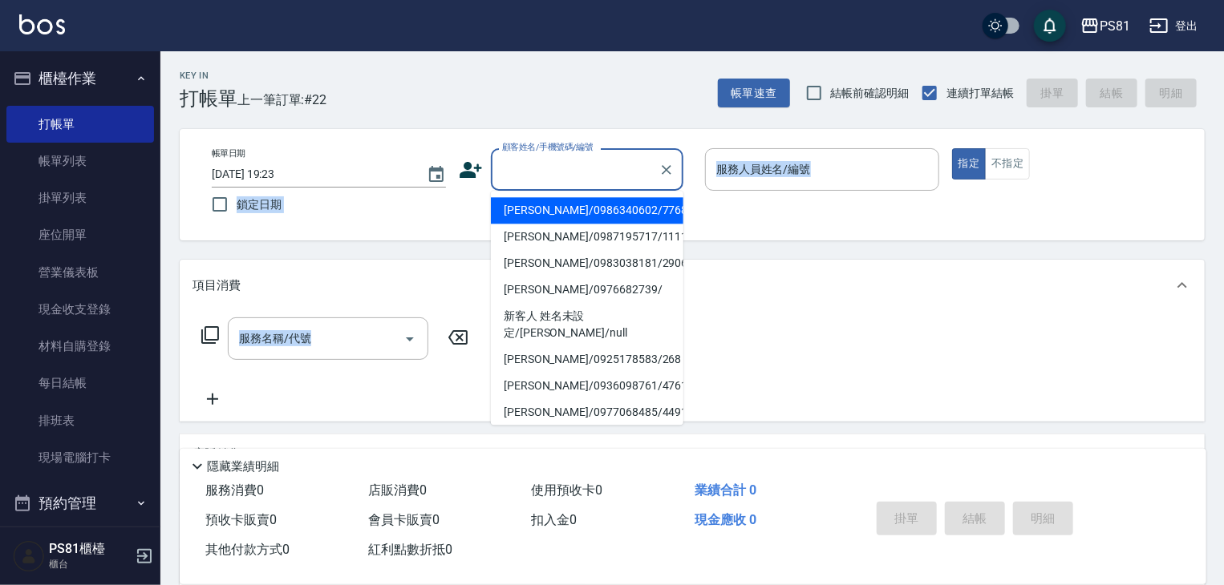
click at [528, 176] on input "顧客姓名/手機號碼/編號" at bounding box center [575, 170] width 154 height 28
click at [526, 176] on input "顧客姓名/手機號碼/編號" at bounding box center [575, 170] width 154 height 28
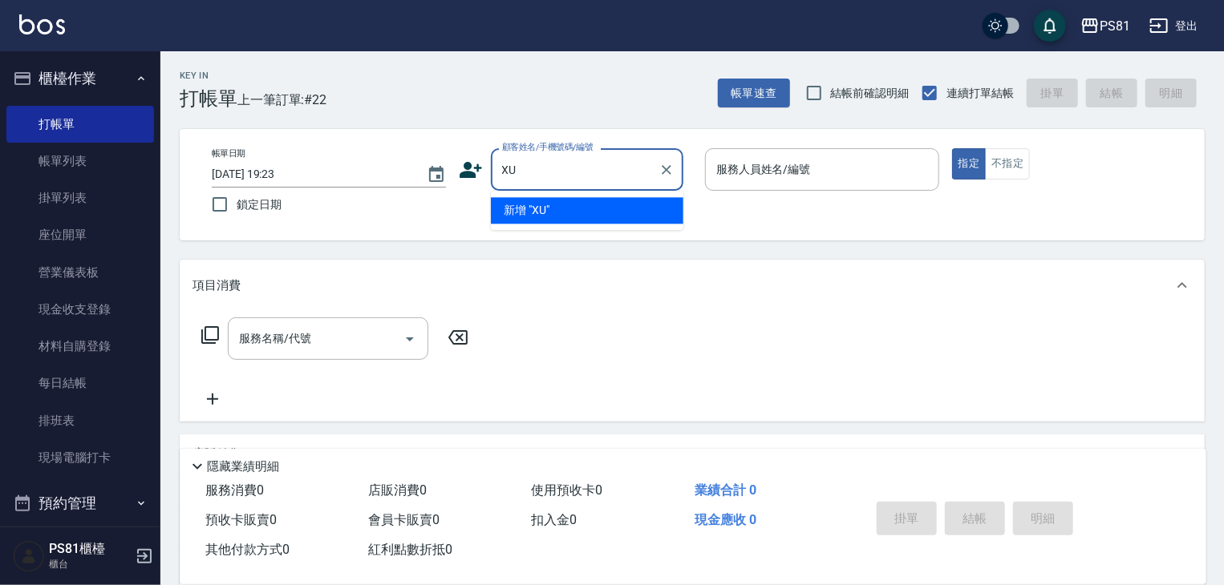
type input "X"
drag, startPoint x: 577, startPoint y: 203, endPoint x: 930, endPoint y: 214, distance: 353.8
click at [589, 203] on li "[PERSON_NAME]/0929801821/" at bounding box center [587, 210] width 192 height 26
type input "[PERSON_NAME]/0929801821/"
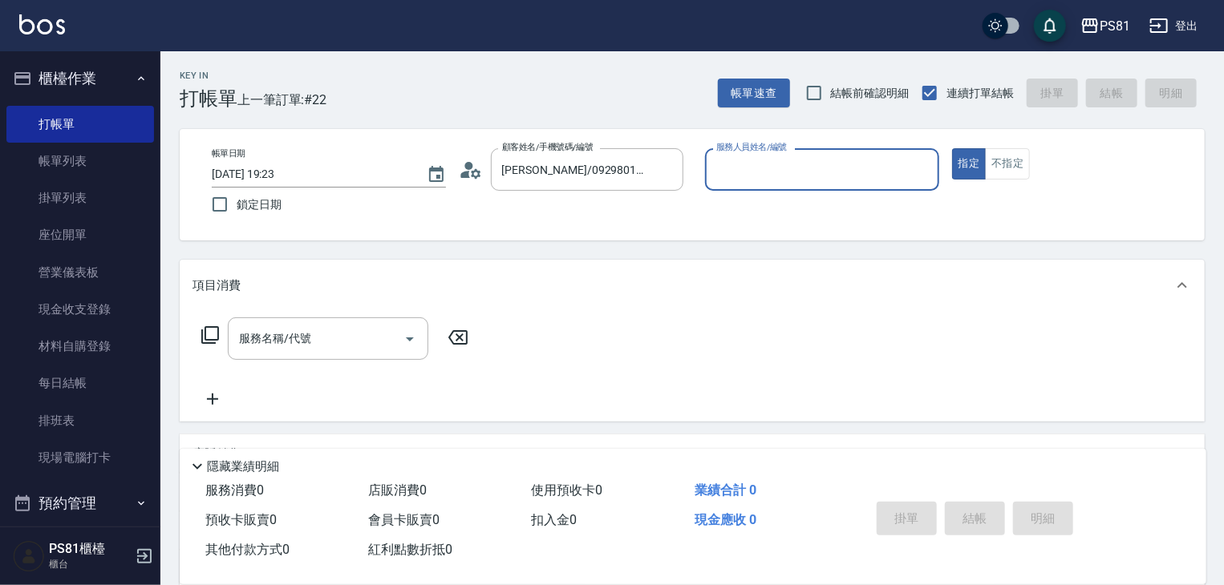
drag, startPoint x: 815, startPoint y: 155, endPoint x: 804, endPoint y: 184, distance: 31.4
click at [814, 156] on div "服務人員姓名/編號" at bounding box center [822, 169] width 234 height 42
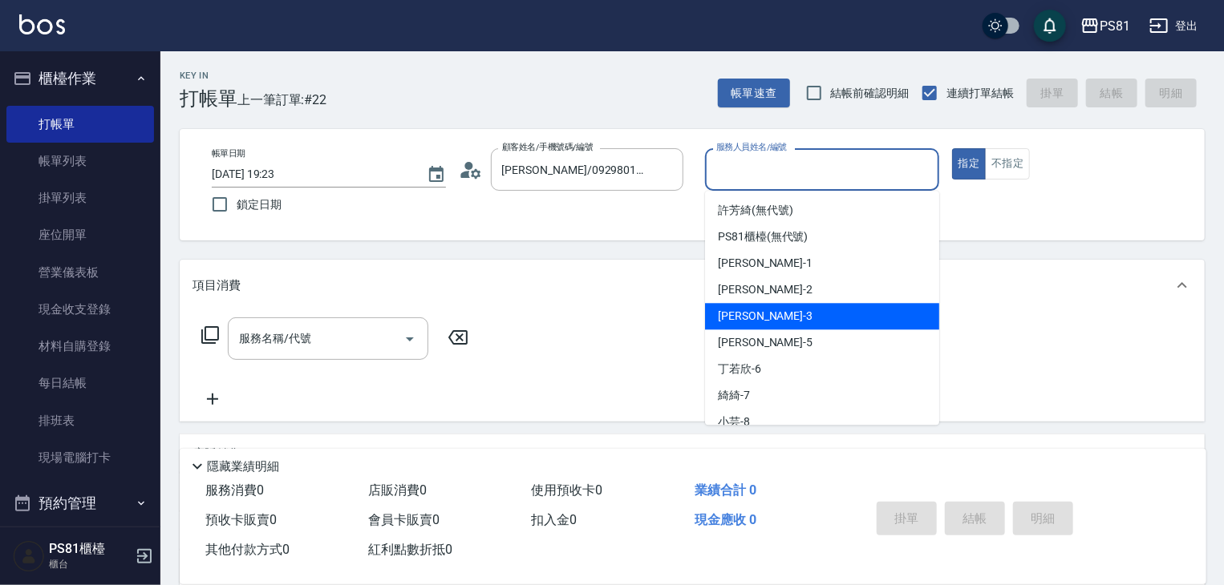
click at [744, 311] on span "[PERSON_NAME] -3" at bounding box center [765, 316] width 95 height 17
type input "[PERSON_NAME]-3"
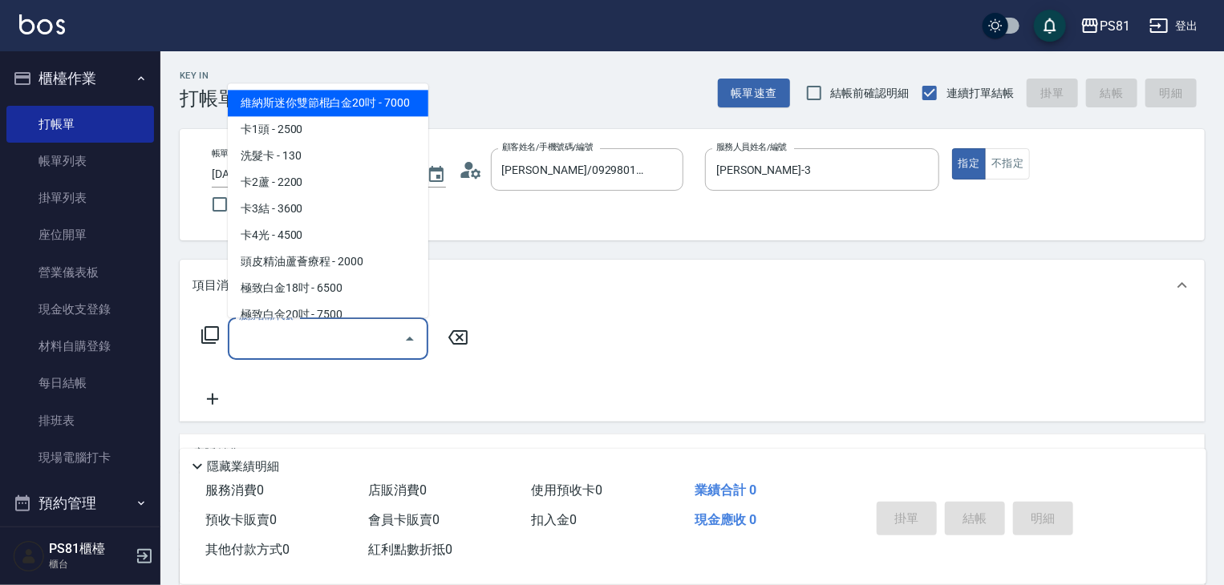
click at [335, 329] on input "服務名稱/代號" at bounding box center [316, 339] width 162 height 28
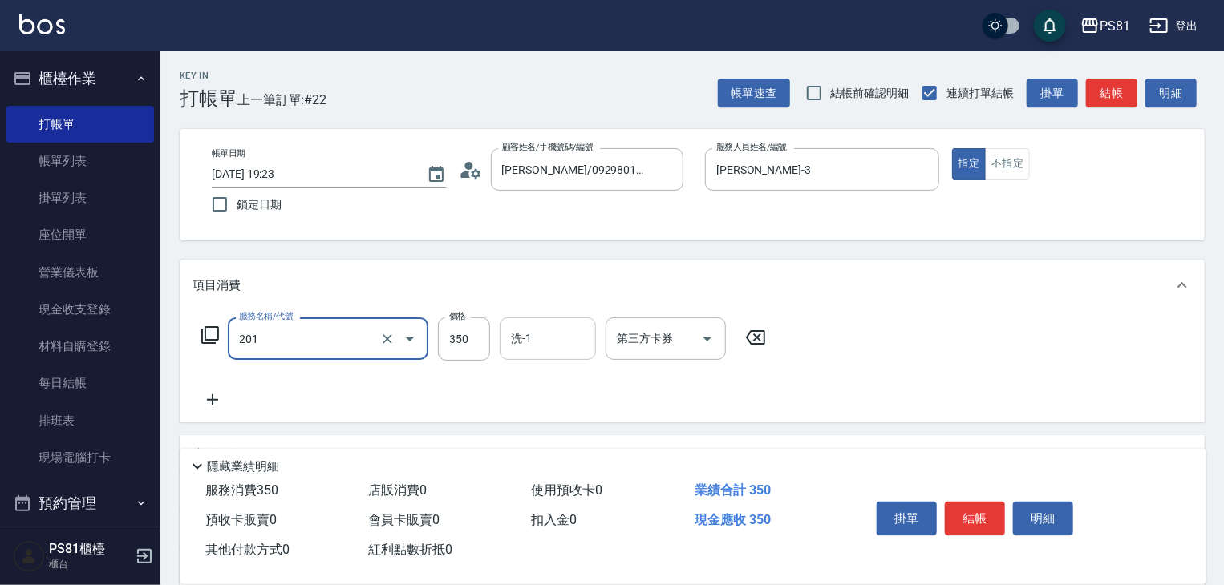
type input "洗剪350(201)"
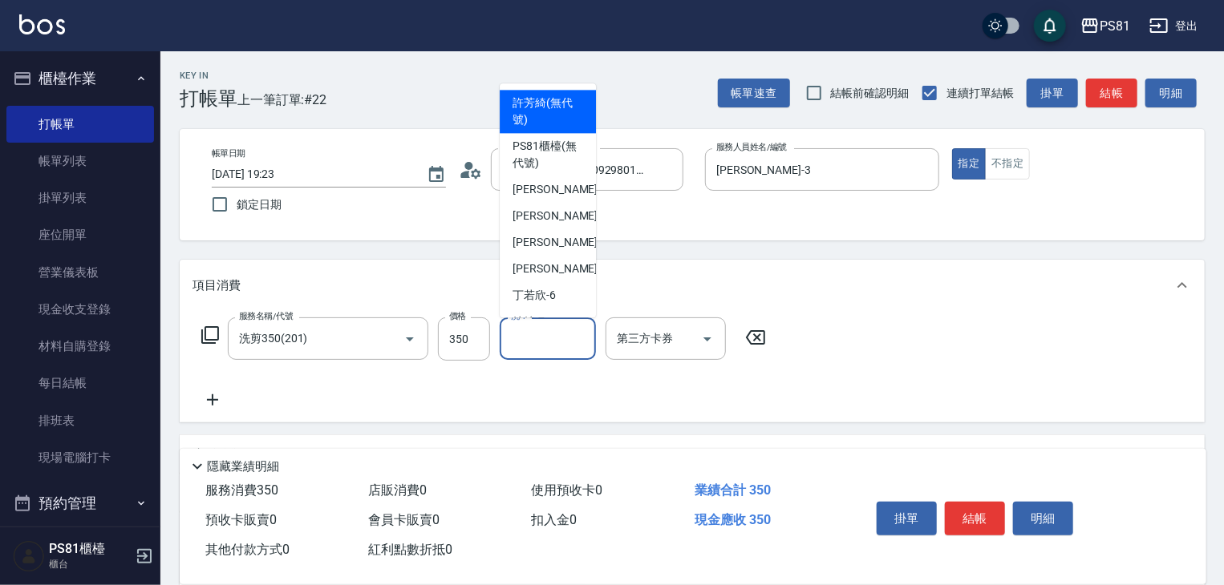
click at [512, 341] on input "洗-1" at bounding box center [548, 339] width 82 height 28
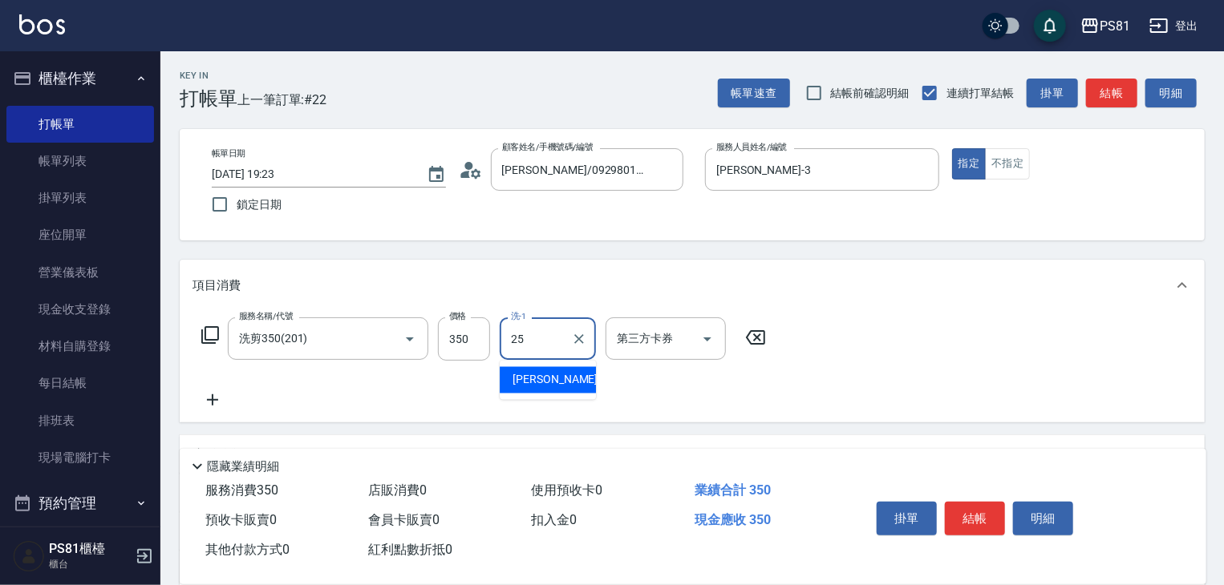
type input "[PERSON_NAME]-25"
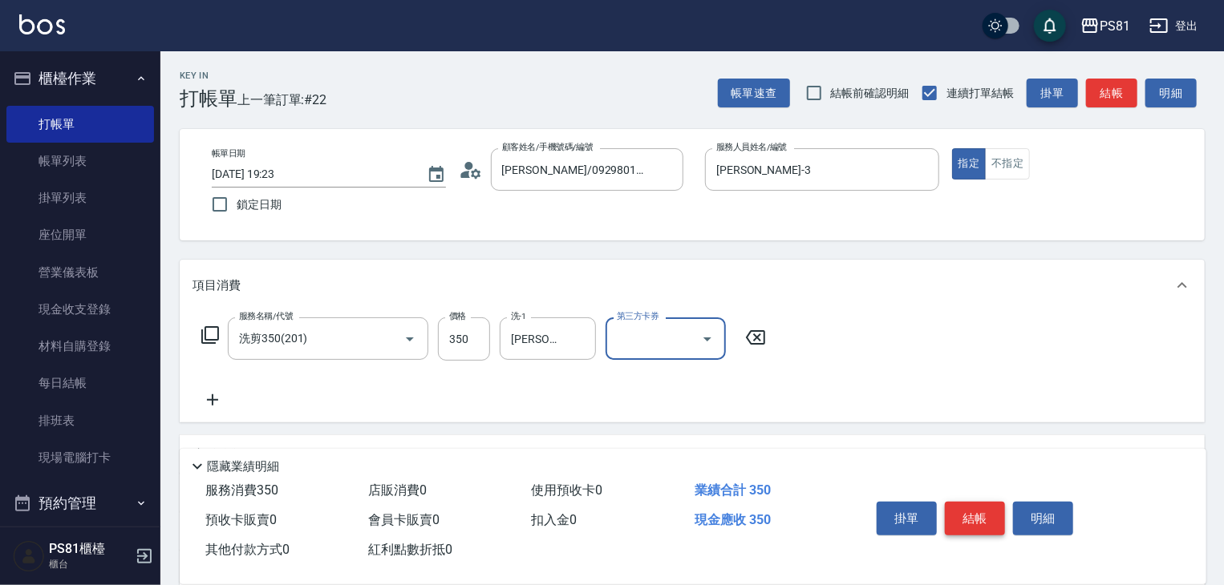
click at [954, 506] on button "結帳" at bounding box center [975, 519] width 60 height 34
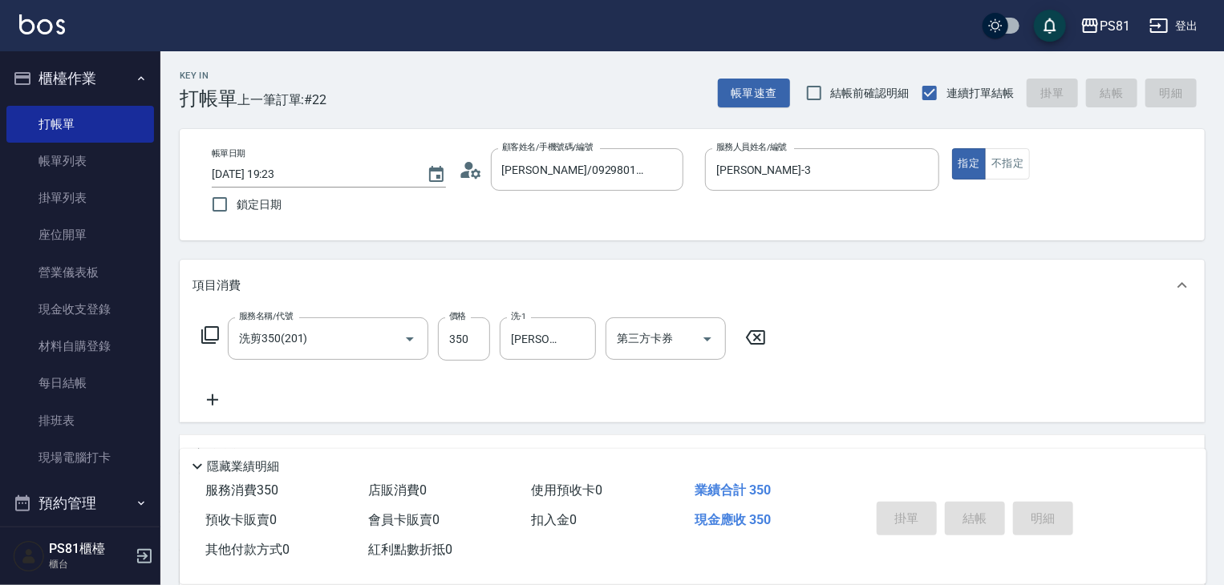
type input "[DATE] 19:37"
